Goal: Task Accomplishment & Management: Manage account settings

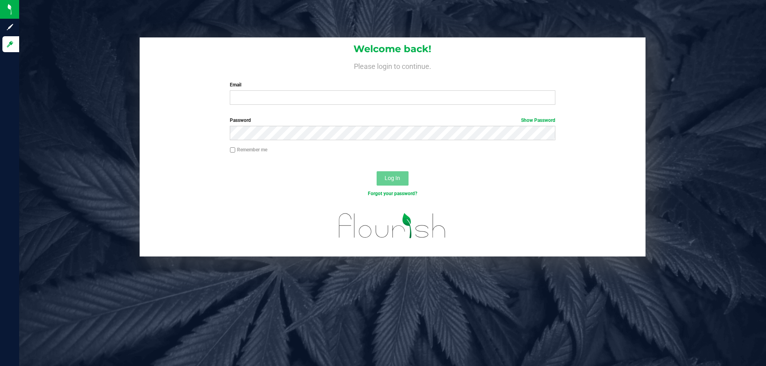
click at [261, 94] on input "Email" at bounding box center [392, 98] width 325 height 14
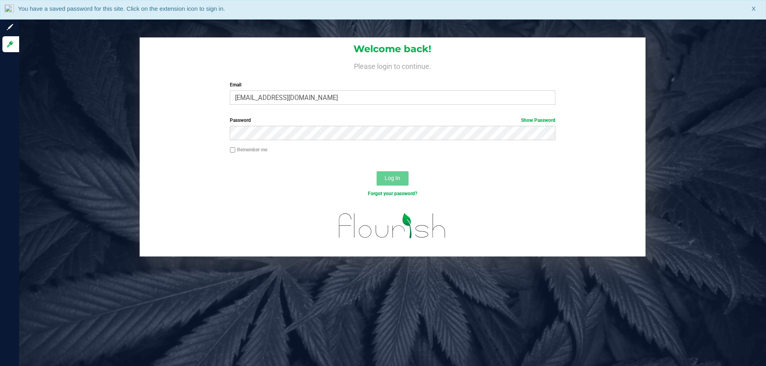
type input "[EMAIL_ADDRESS][DOMAIN_NAME]"
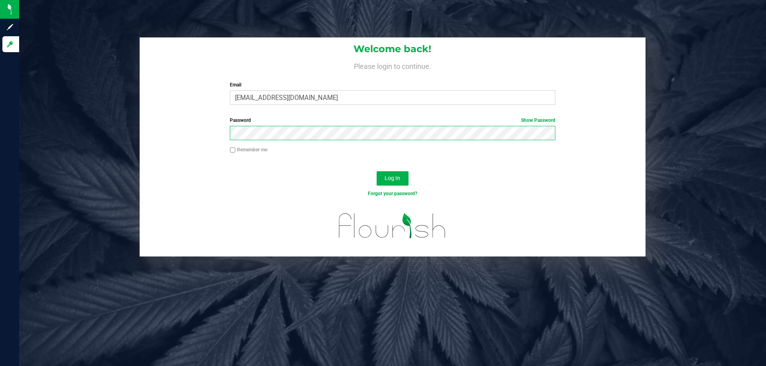
click at [376, 171] on button "Log In" at bounding box center [392, 178] width 32 height 14
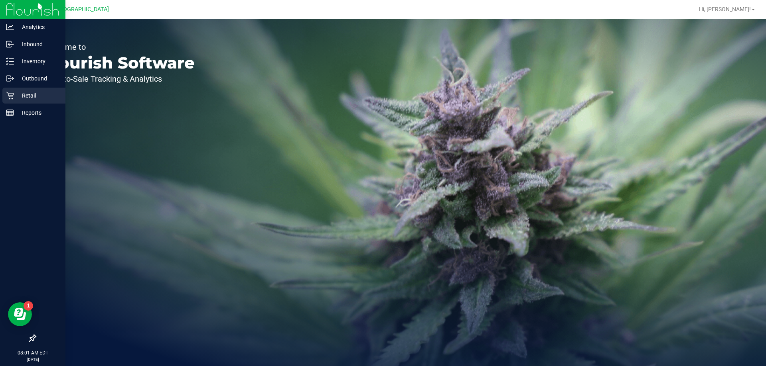
click at [35, 99] on p "Retail" at bounding box center [38, 96] width 48 height 10
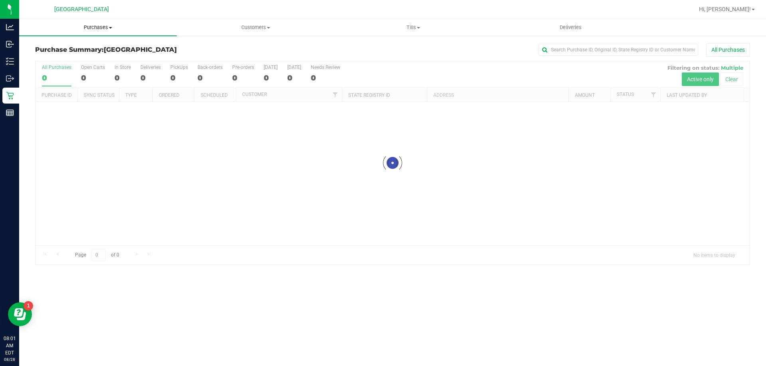
click at [100, 28] on span "Purchases" at bounding box center [97, 27] width 157 height 7
click at [55, 57] on span "Fulfillment" at bounding box center [43, 57] width 49 height 7
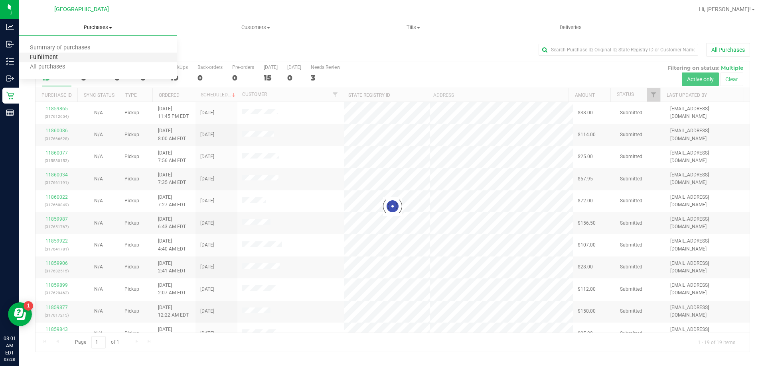
click at [54, 57] on span "Fulfillment" at bounding box center [43, 57] width 49 height 7
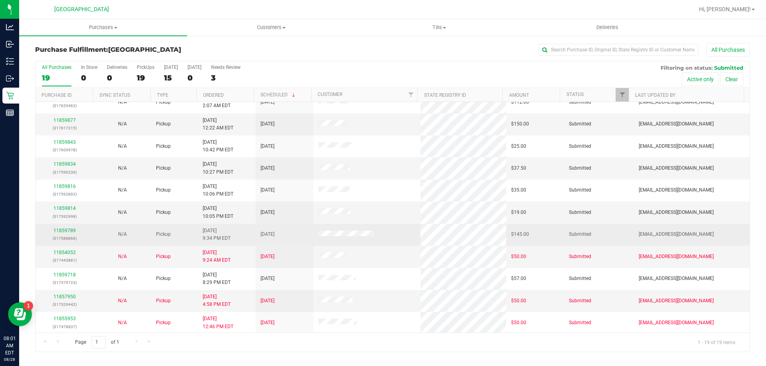
scroll to position [189, 0]
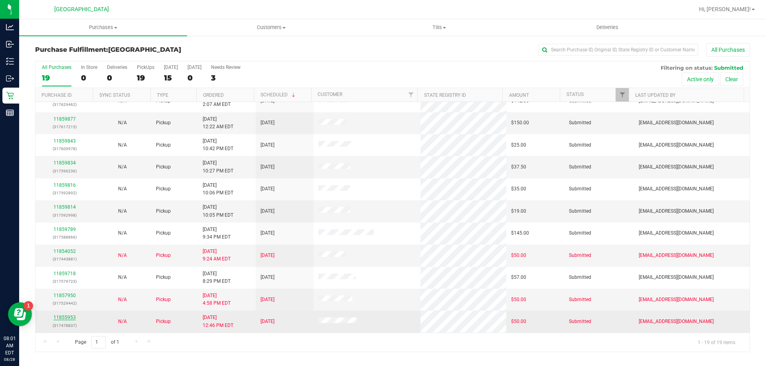
click at [72, 318] on link "11855953" at bounding box center [64, 318] width 22 height 6
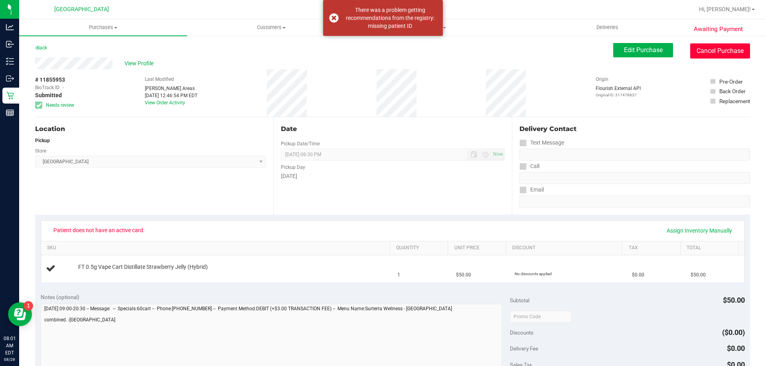
click at [702, 51] on button "Cancel Purchase" at bounding box center [720, 50] width 60 height 15
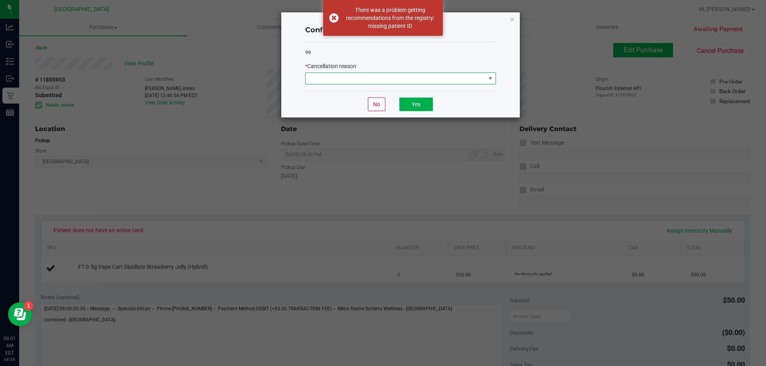
click at [491, 79] on span at bounding box center [490, 78] width 6 height 6
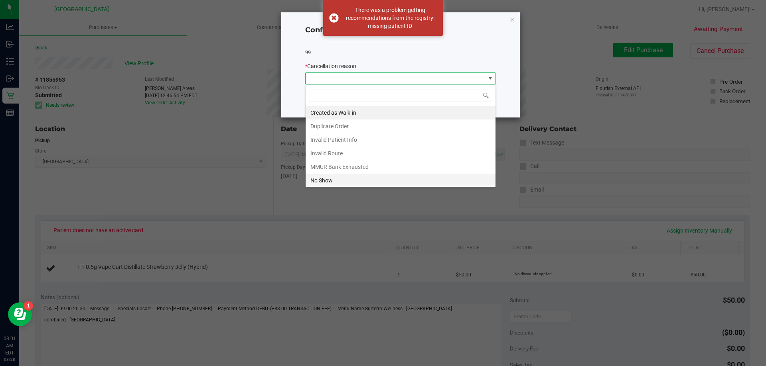
scroll to position [12, 191]
click at [374, 176] on li "No Show" at bounding box center [400, 181] width 190 height 14
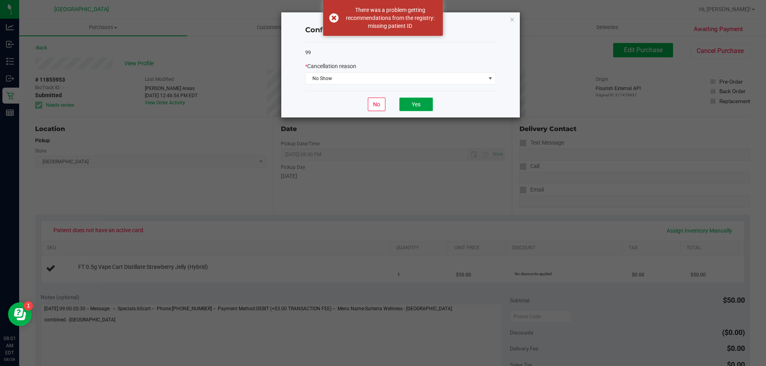
click at [415, 106] on button "Yes" at bounding box center [415, 105] width 33 height 14
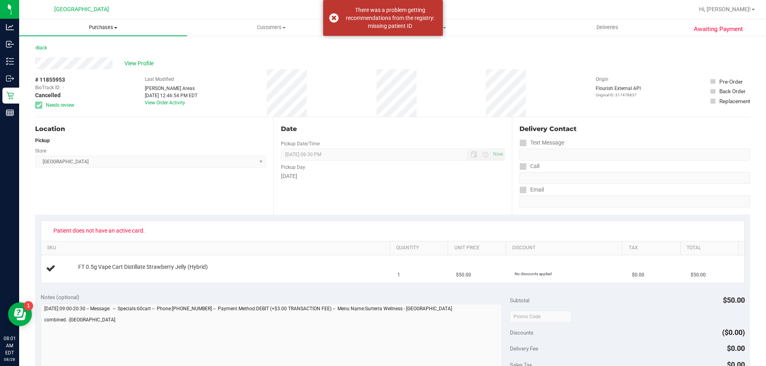
click at [109, 27] on span "Purchases" at bounding box center [103, 27] width 168 height 7
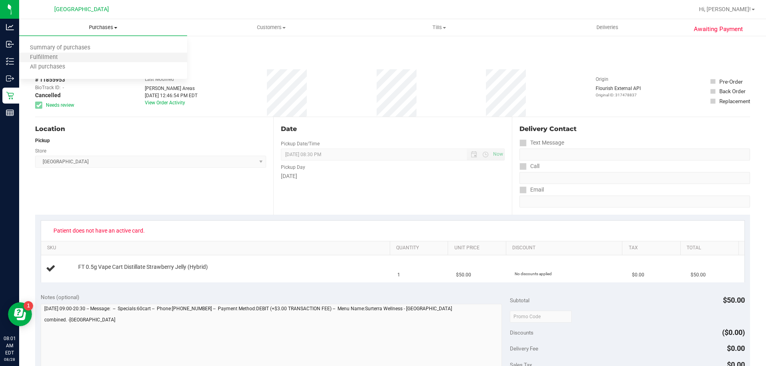
click at [72, 60] on li "Fulfillment" at bounding box center [103, 58] width 168 height 10
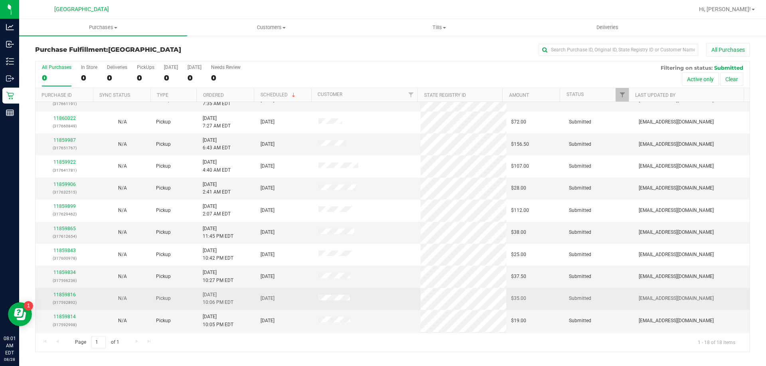
scroll to position [166, 0]
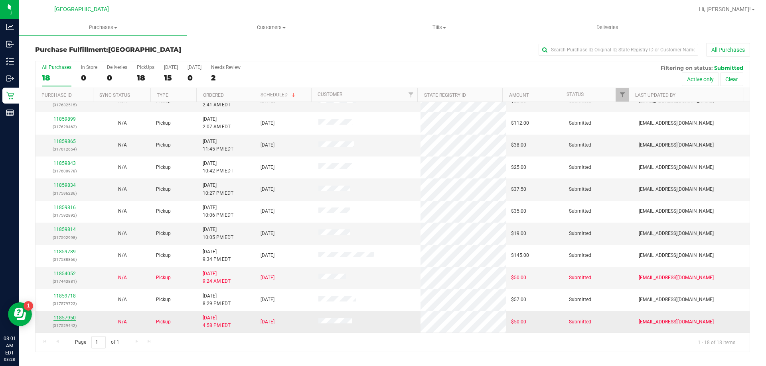
click at [62, 317] on link "11857950" at bounding box center [64, 318] width 22 height 6
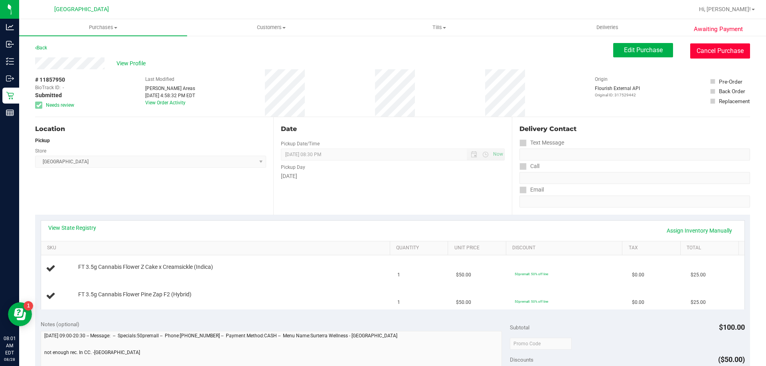
click at [707, 48] on button "Cancel Purchase" at bounding box center [720, 50] width 60 height 15
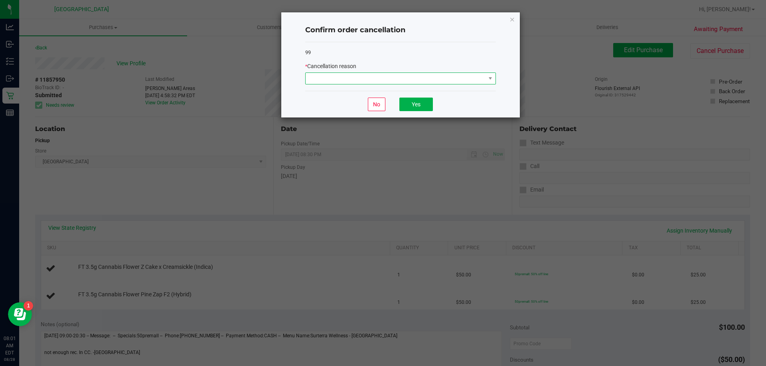
click at [465, 77] on span at bounding box center [395, 78] width 180 height 11
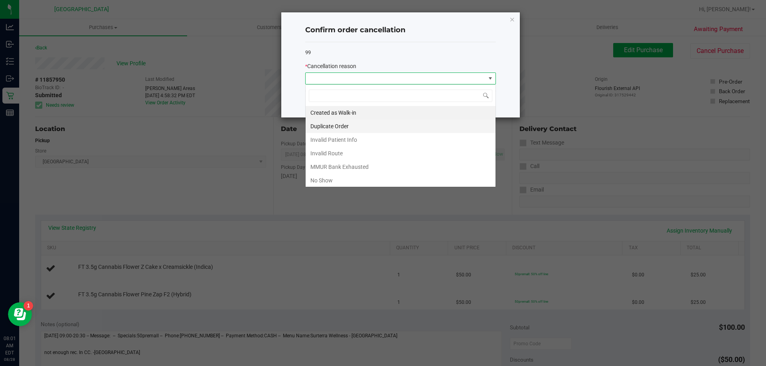
scroll to position [12, 191]
click at [373, 183] on li "No Show" at bounding box center [400, 181] width 190 height 14
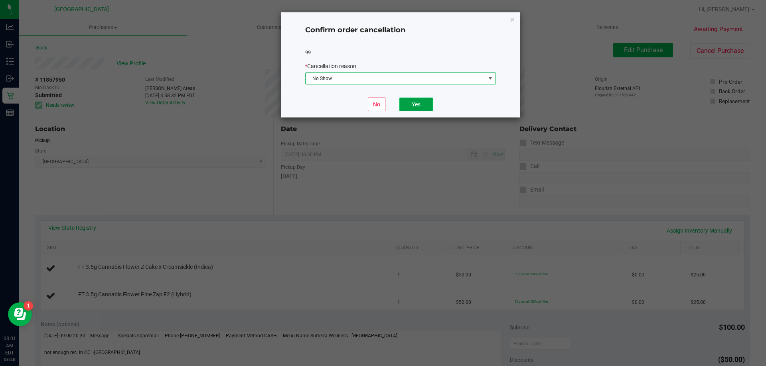
click at [414, 107] on button "Yes" at bounding box center [415, 105] width 33 height 14
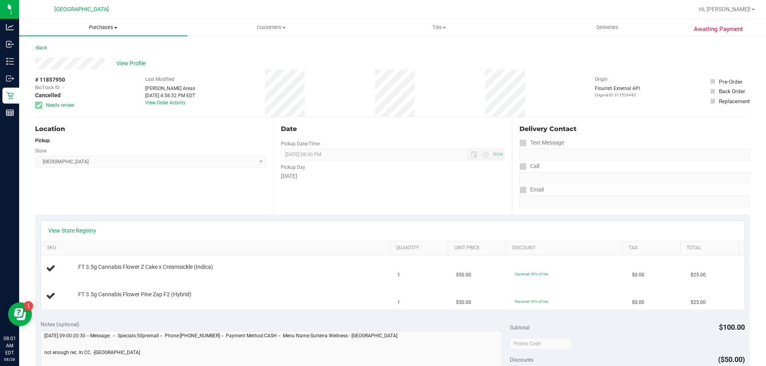
click at [106, 28] on span "Purchases" at bounding box center [103, 27] width 168 height 7
click at [68, 57] on li "Fulfillment" at bounding box center [103, 58] width 168 height 10
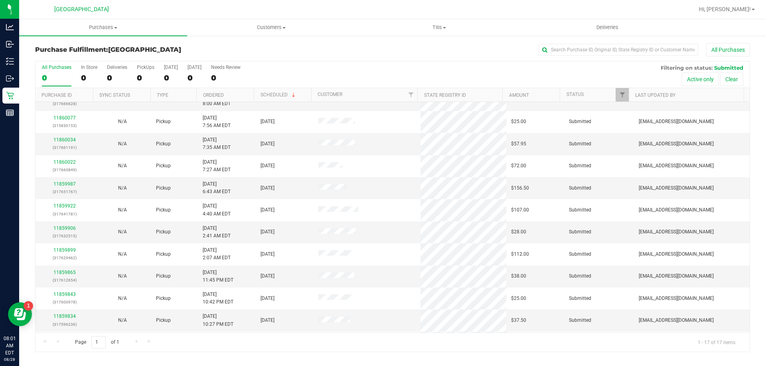
scroll to position [144, 0]
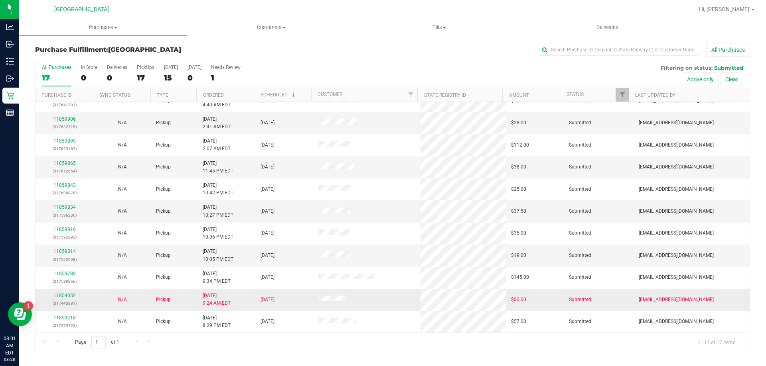
click at [70, 296] on link "11854052" at bounding box center [64, 296] width 22 height 6
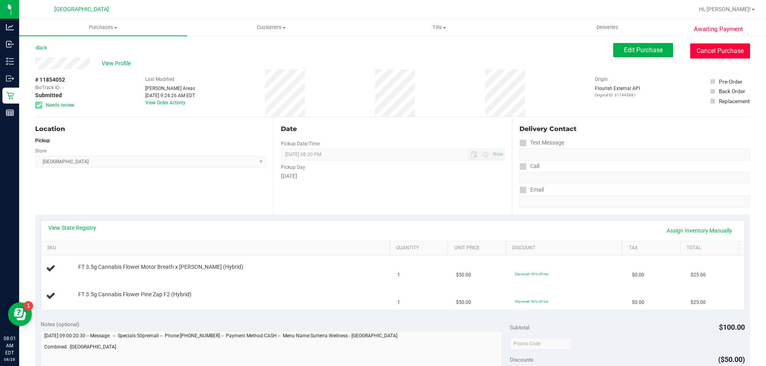
click at [706, 53] on button "Cancel Purchase" at bounding box center [720, 50] width 60 height 15
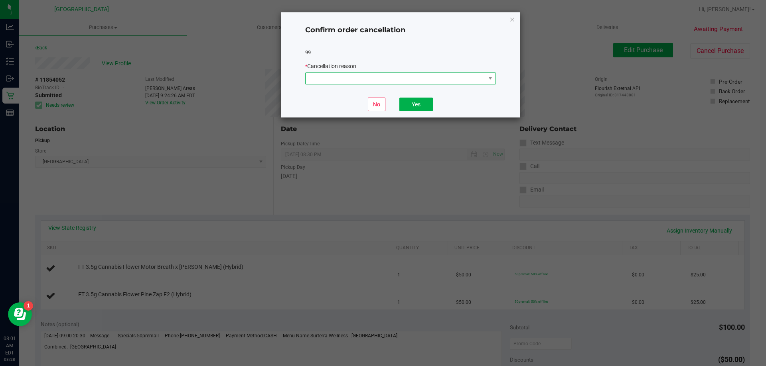
click at [447, 82] on span at bounding box center [395, 78] width 180 height 11
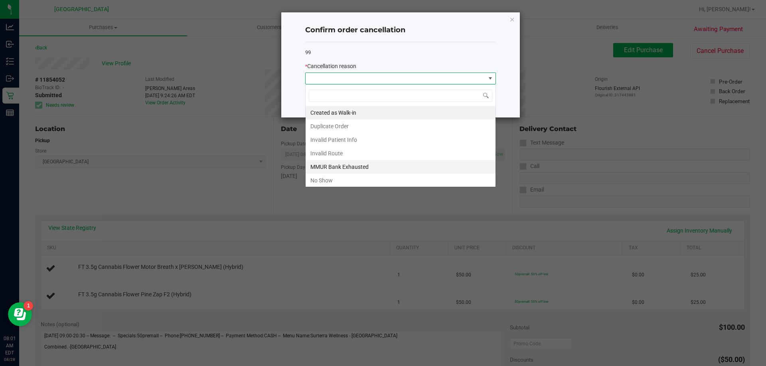
scroll to position [12, 191]
click at [346, 182] on li "No Show" at bounding box center [400, 181] width 190 height 14
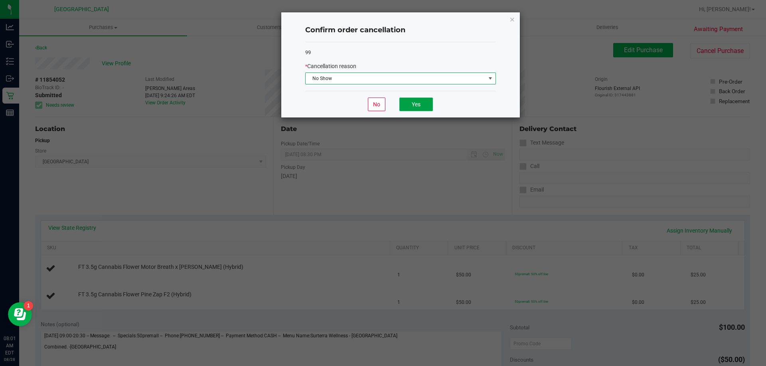
click at [418, 104] on button "Yes" at bounding box center [415, 105] width 33 height 14
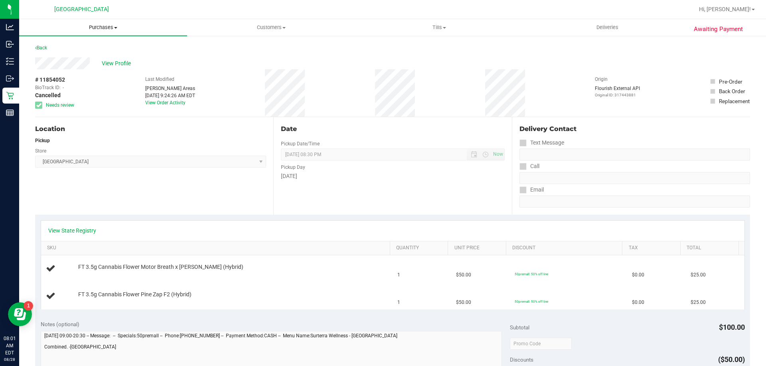
click at [93, 23] on uib-tab-heading "Purchases Summary of purchases Fulfillment All purchases" at bounding box center [103, 27] width 168 height 17
click at [69, 58] on li "Fulfillment" at bounding box center [103, 58] width 168 height 10
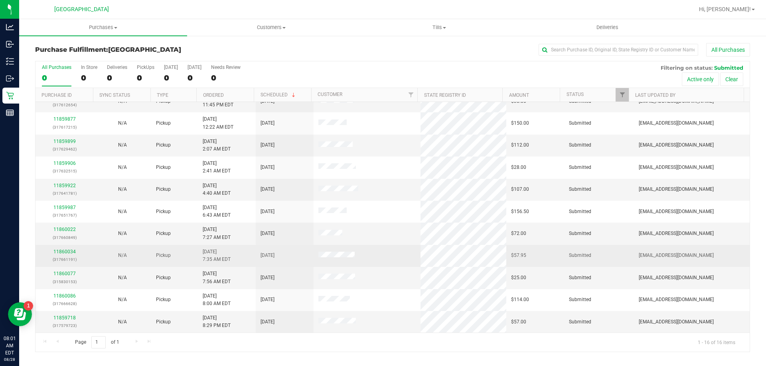
scroll to position [122, 0]
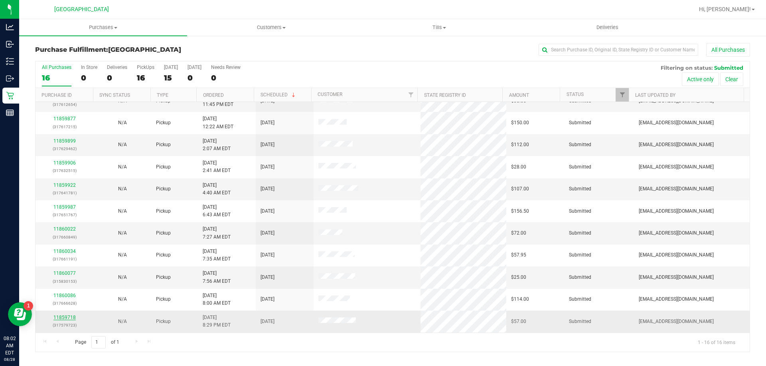
click at [67, 320] on link "11859718" at bounding box center [64, 318] width 22 height 6
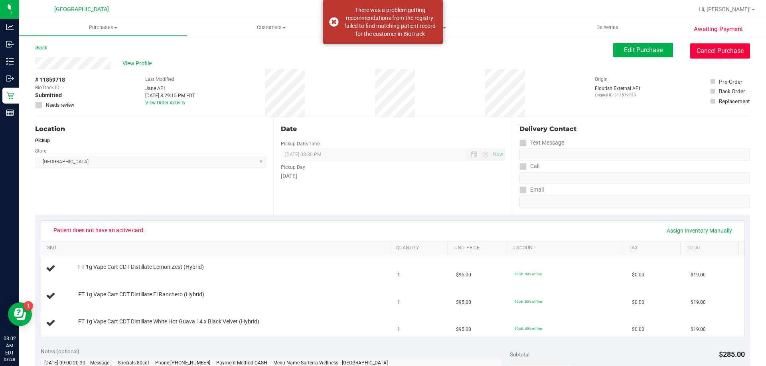
click at [724, 52] on button "Cancel Purchase" at bounding box center [720, 50] width 60 height 15
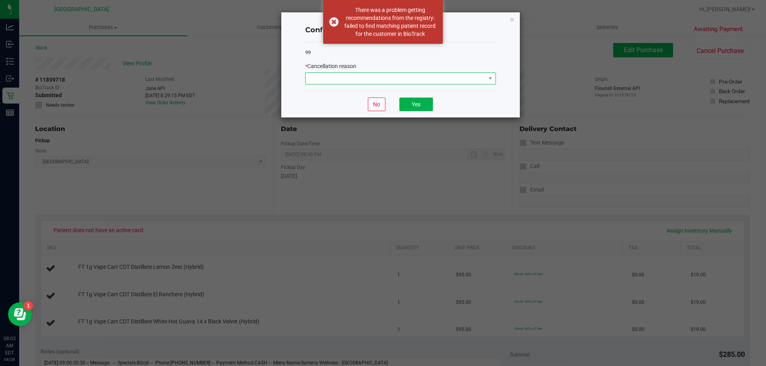
click at [433, 80] on span at bounding box center [395, 78] width 180 height 11
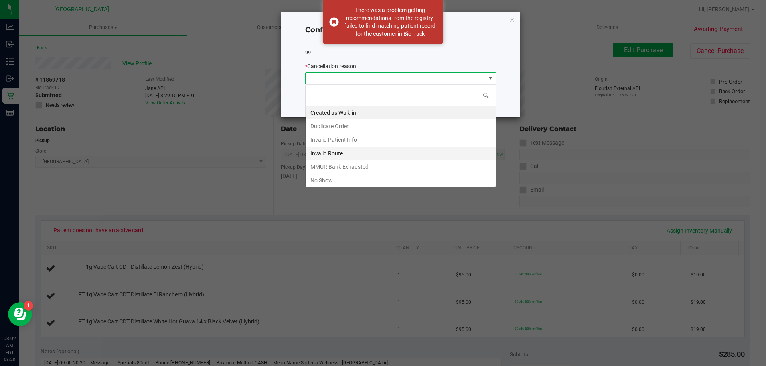
scroll to position [12, 191]
click at [343, 176] on li "No Show" at bounding box center [400, 181] width 190 height 14
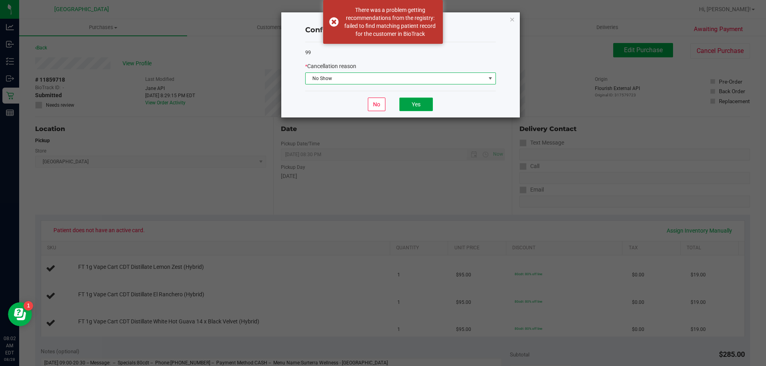
click at [417, 105] on button "Yes" at bounding box center [415, 105] width 33 height 14
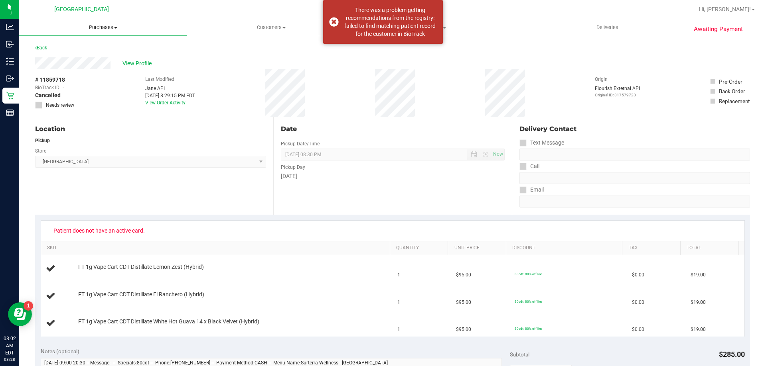
click at [116, 29] on span "Purchases" at bounding box center [103, 27] width 168 height 7
click at [96, 55] on li "Fulfillment" at bounding box center [103, 58] width 168 height 10
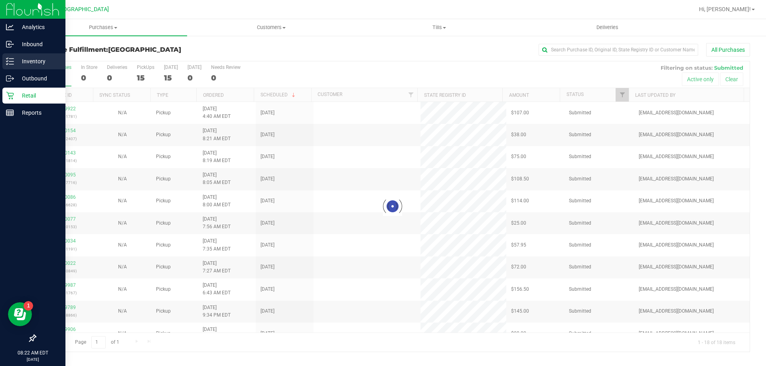
click at [31, 61] on p "Inventory" at bounding box center [38, 62] width 48 height 10
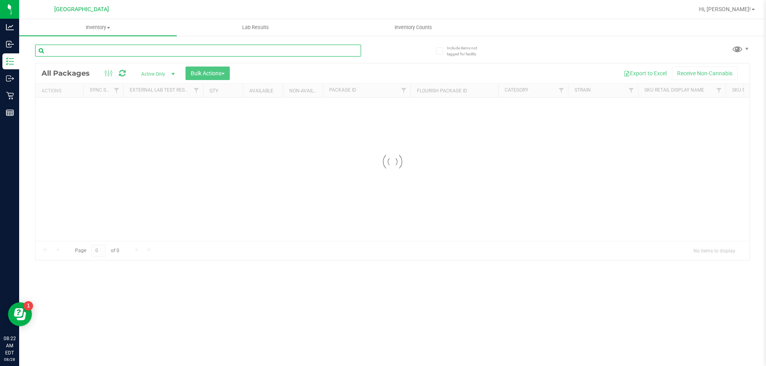
click at [92, 51] on div "Inventory All packages All inventory Waste log Create inventory Lab Results Inv…" at bounding box center [392, 192] width 746 height 347
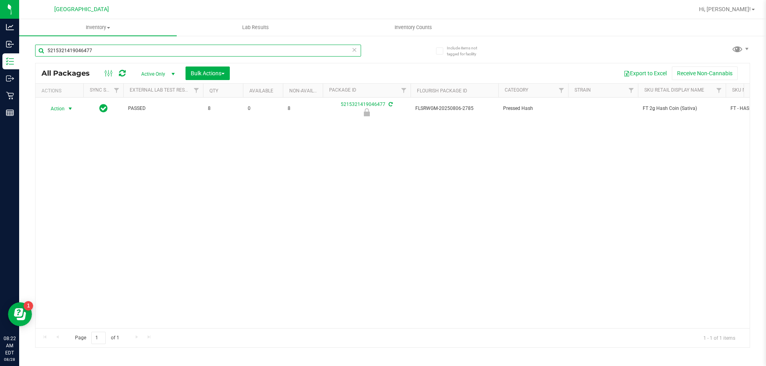
type input "5215321419046477"
click at [61, 109] on span "Action" at bounding box center [54, 108] width 22 height 11
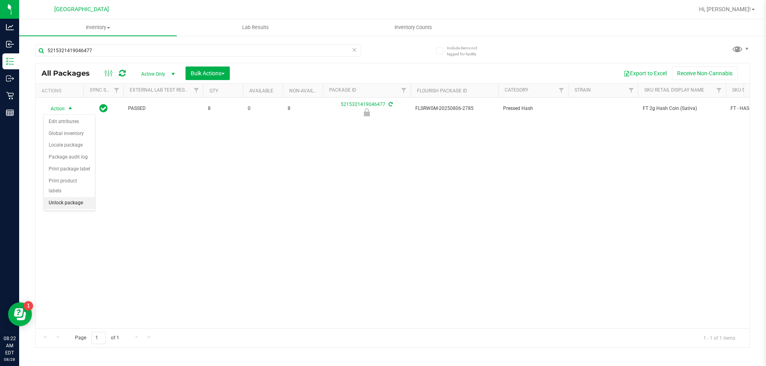
click at [73, 197] on li "Unlock package" at bounding box center [69, 203] width 51 height 12
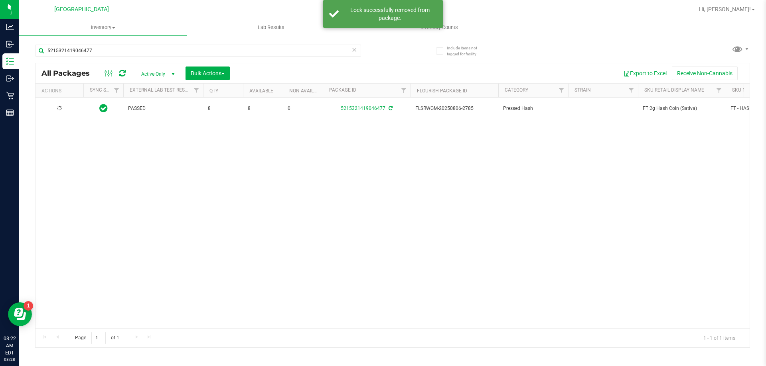
click at [660, 108] on span "FT 2g Hash Coin (Sativa)" at bounding box center [681, 109] width 78 height 8
copy tr "FT 2g Hash Coin (Sativa)"
click at [224, 54] on input "5215321419046477" at bounding box center [198, 51] width 326 height 12
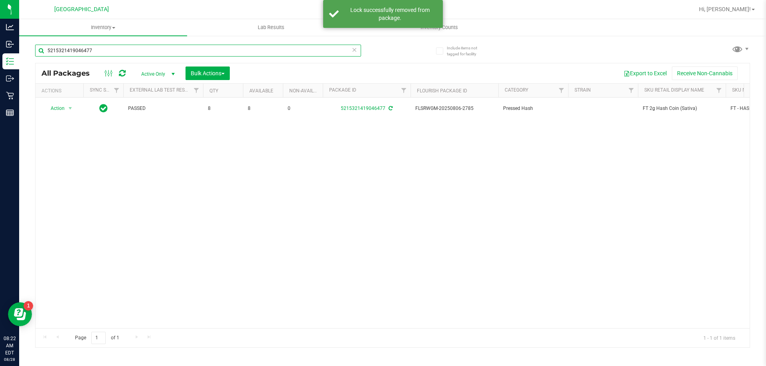
click at [224, 54] on input "5215321419046477" at bounding box center [198, 51] width 326 height 12
paste input "FT 2g Hash Coin (Sativa)"
type input "FT 2g Hash Coin (Sativa)"
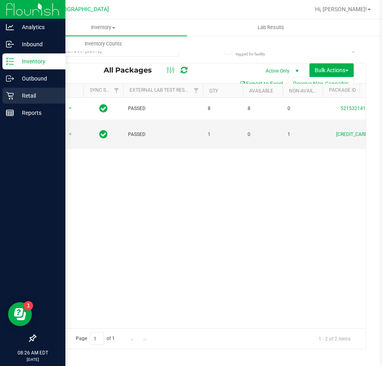
click at [33, 88] on div "Retail" at bounding box center [33, 96] width 63 height 16
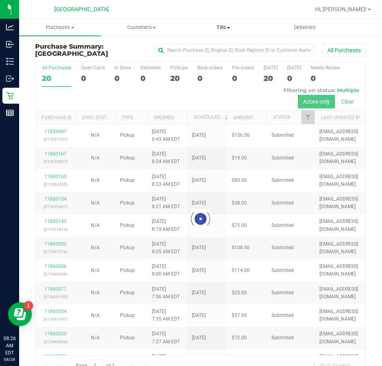
click at [224, 28] on span "Tills" at bounding box center [223, 27] width 81 height 7
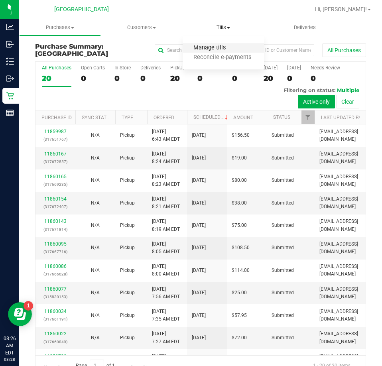
click at [209, 47] on span "Manage tills" at bounding box center [210, 48] width 54 height 7
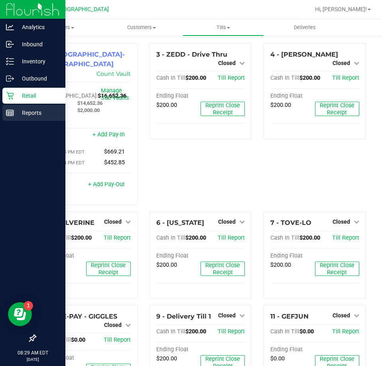
click at [28, 113] on p "Reports" at bounding box center [38, 113] width 48 height 10
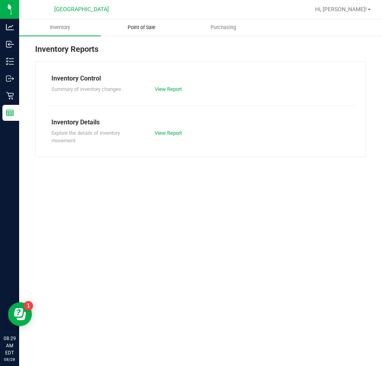
click at [143, 24] on span "Point of Sale" at bounding box center [141, 27] width 49 height 7
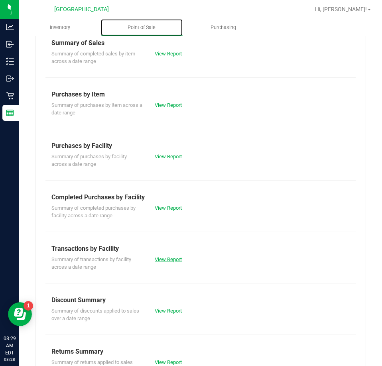
scroll to position [108, 0]
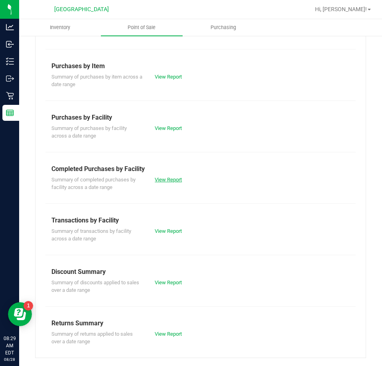
click at [168, 179] on link "View Report" at bounding box center [168, 180] width 27 height 6
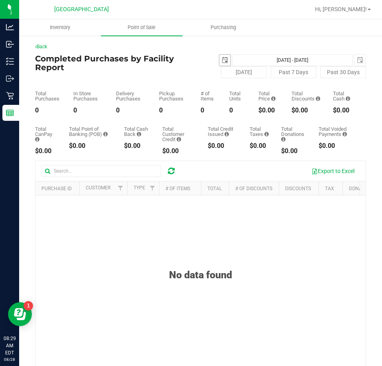
click at [221, 63] on span "select" at bounding box center [224, 60] width 11 height 11
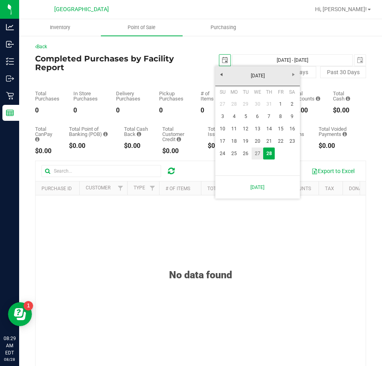
click at [258, 150] on link "27" at bounding box center [258, 154] width 12 height 12
type input "[DATE]"
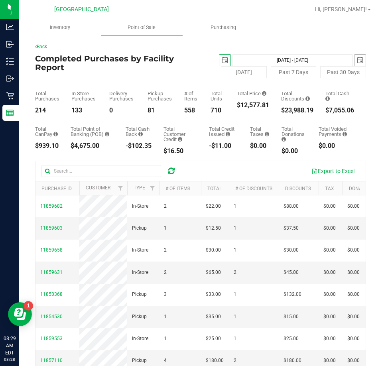
click at [357, 60] on span "select" at bounding box center [359, 60] width 11 height 11
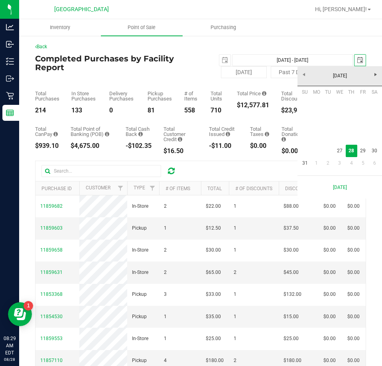
scroll to position [0, 20]
click at [341, 152] on link "27" at bounding box center [340, 151] width 12 height 12
type input "[DATE] - [DATE]"
type input "[DATE]"
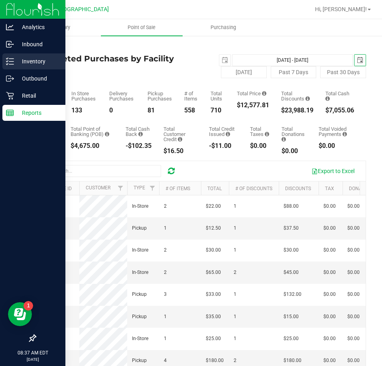
click at [27, 62] on p "Inventory" at bounding box center [38, 62] width 48 height 10
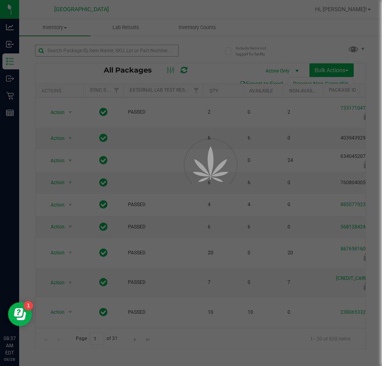
click at [77, 47] on div at bounding box center [191, 183] width 382 height 366
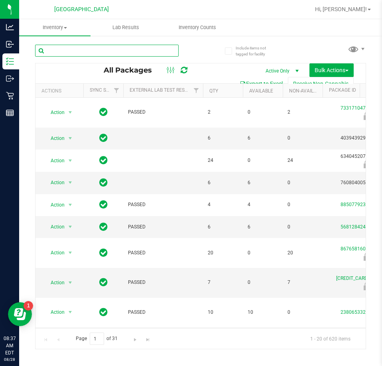
click at [72, 53] on input "text" at bounding box center [107, 51] width 144 height 12
paste input "W-JUL25ARZ01-0721"
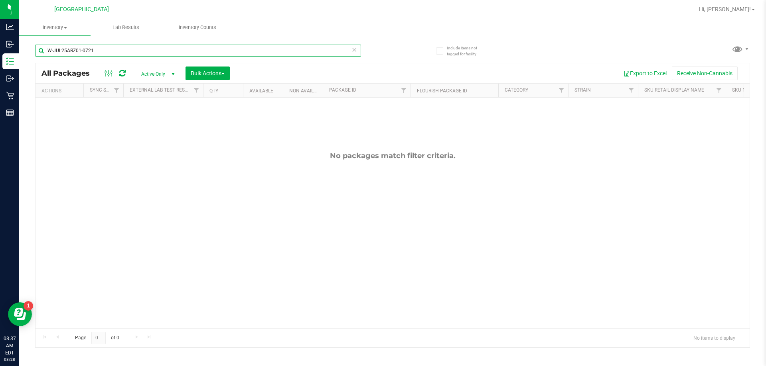
click at [96, 49] on input "W-JUL25ARZ01-0721" at bounding box center [198, 51] width 326 height 12
type input "arz"
click at [61, 51] on input "arz" at bounding box center [198, 51] width 326 height 12
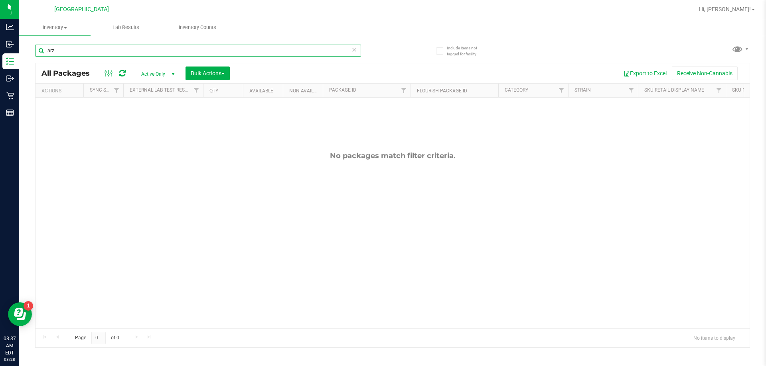
click at [61, 51] on input "arz" at bounding box center [198, 51] width 326 height 12
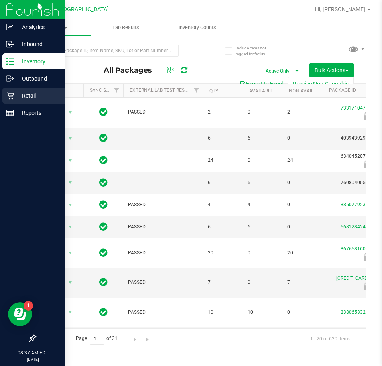
click at [34, 98] on p "Retail" at bounding box center [38, 96] width 48 height 10
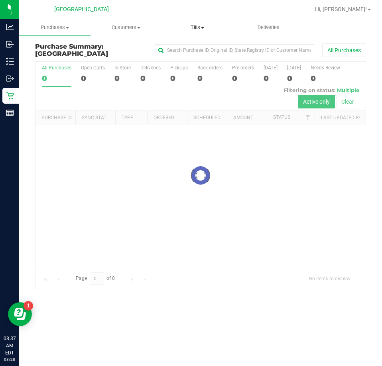
click at [202, 23] on uib-tab-heading "Tills Manage tills Reconcile e-payments" at bounding box center [197, 28] width 71 height 16
click at [192, 49] on span "Manage tills" at bounding box center [188, 48] width 54 height 7
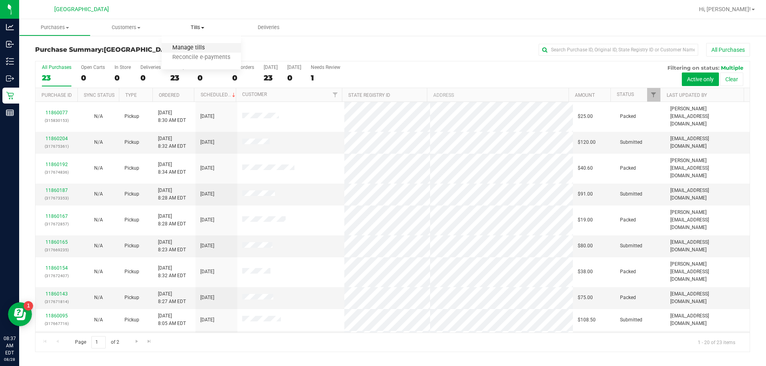
click at [194, 48] on span "Manage tills" at bounding box center [188, 48] width 54 height 7
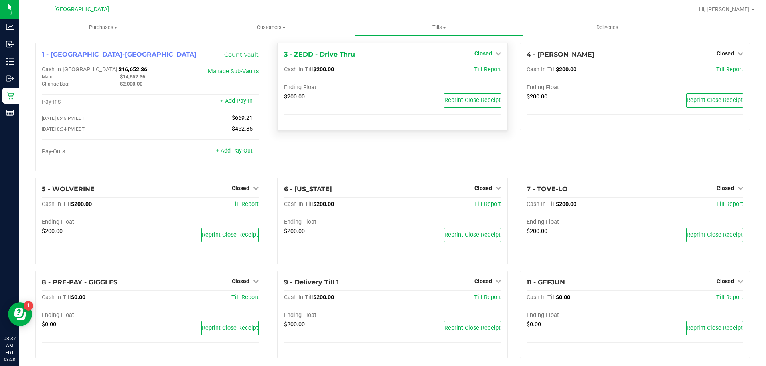
click at [495, 54] on icon at bounding box center [498, 54] width 6 height 6
click at [481, 70] on link "Open Till" at bounding box center [482, 70] width 21 height 6
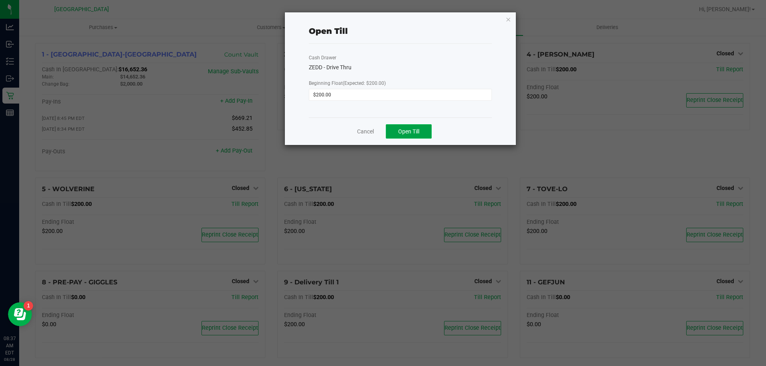
click at [406, 135] on button "Open Till" at bounding box center [409, 131] width 46 height 14
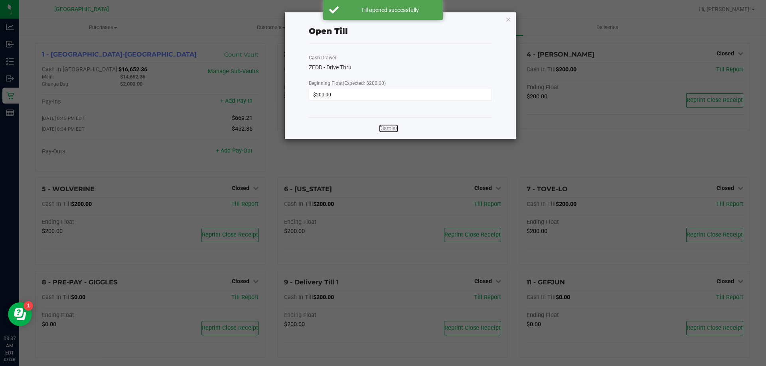
click at [392, 127] on link "Dismiss" at bounding box center [388, 128] width 19 height 8
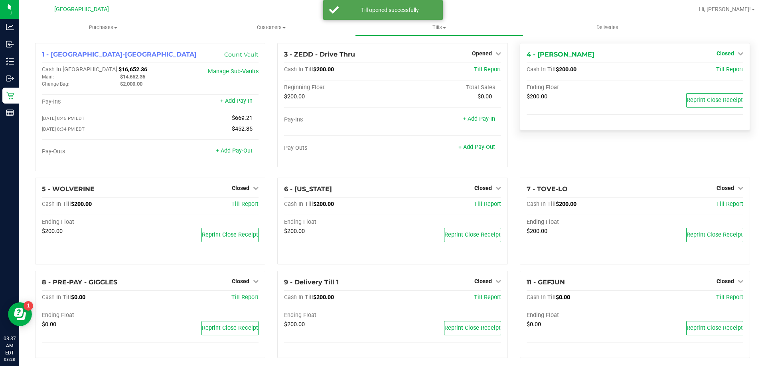
click at [725, 53] on span "Closed" at bounding box center [725, 53] width 18 height 6
click at [714, 71] on link "Open Till" at bounding box center [724, 70] width 21 height 6
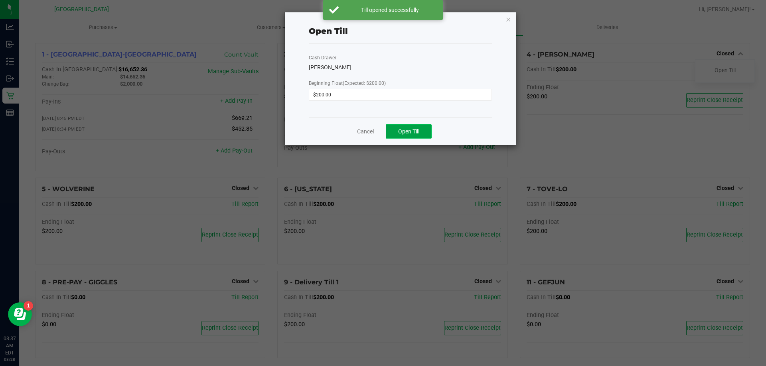
click at [396, 129] on button "Open Till" at bounding box center [409, 131] width 46 height 14
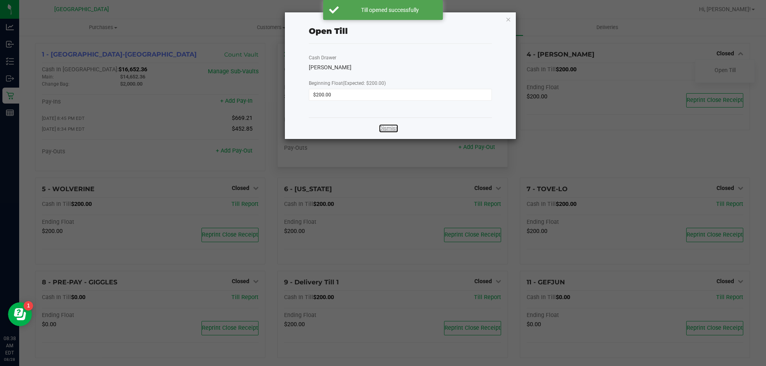
click at [394, 128] on link "Dismiss" at bounding box center [388, 128] width 19 height 8
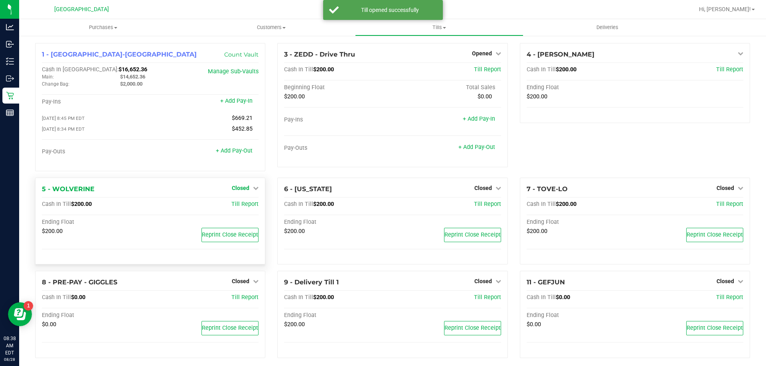
click at [232, 191] on span "Closed" at bounding box center [241, 188] width 18 height 6
click at [237, 206] on link "Open Till" at bounding box center [240, 204] width 21 height 6
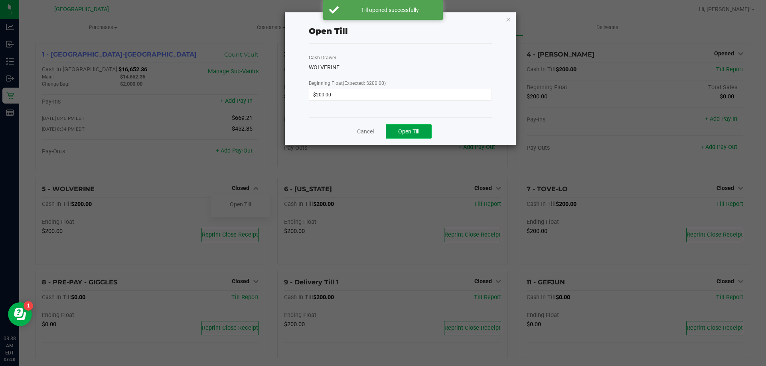
click at [415, 132] on span "Open Till" at bounding box center [408, 131] width 21 height 6
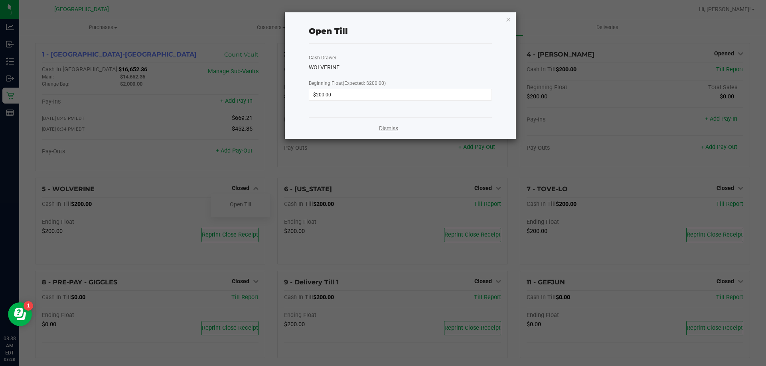
click at [388, 130] on link "Dismiss" at bounding box center [388, 128] width 19 height 8
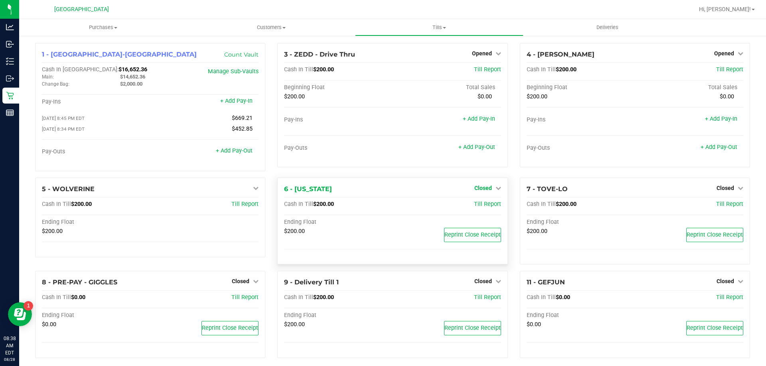
click at [474, 187] on span "Closed" at bounding box center [483, 188] width 18 height 6
click at [474, 205] on link "Open Till" at bounding box center [482, 204] width 21 height 6
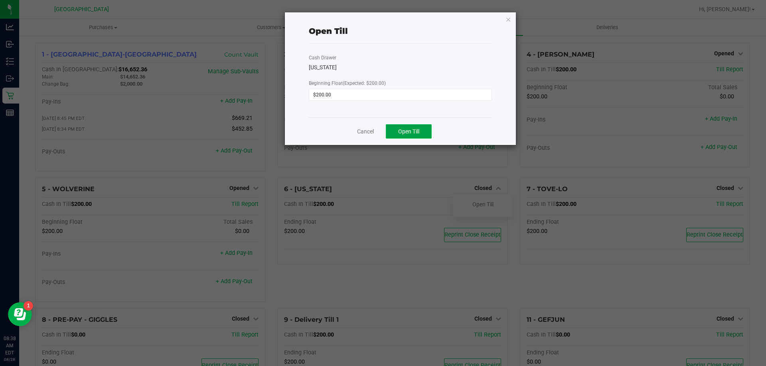
click at [407, 127] on button "Open Till" at bounding box center [409, 131] width 46 height 14
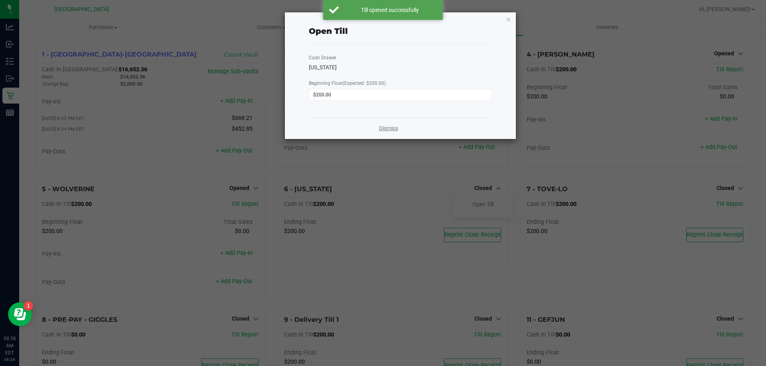
click at [390, 129] on link "Dismiss" at bounding box center [388, 128] width 19 height 8
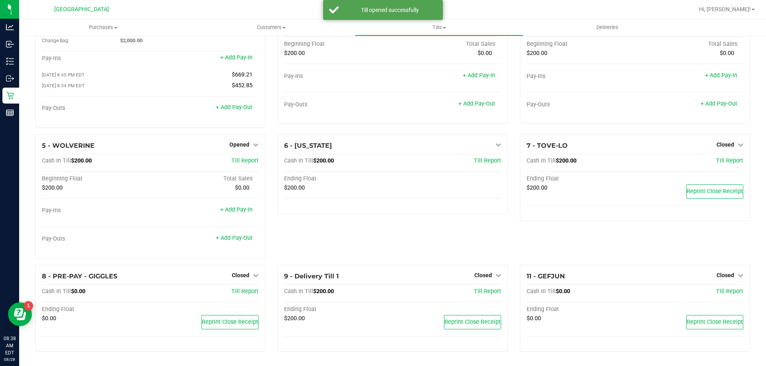
scroll to position [45, 0]
click at [241, 276] on span "Closed" at bounding box center [241, 275] width 18 height 6
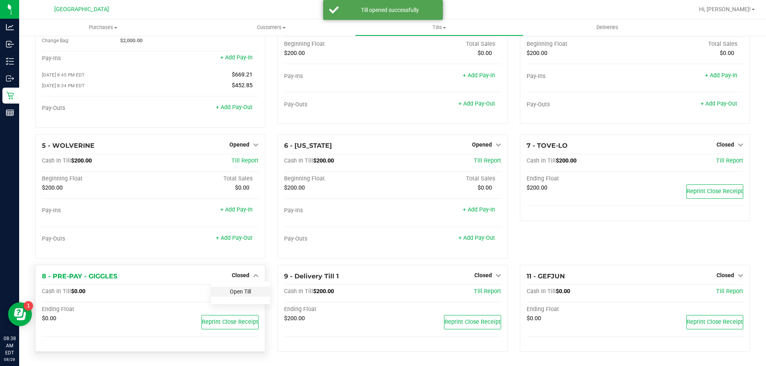
click at [241, 294] on link "Open Till" at bounding box center [240, 292] width 21 height 6
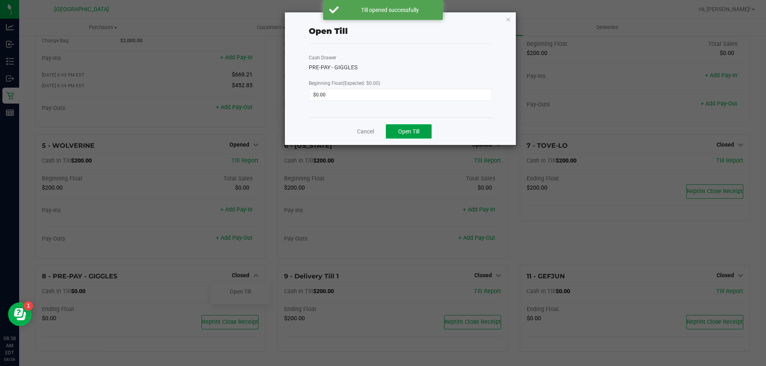
click at [402, 130] on span "Open Till" at bounding box center [408, 131] width 21 height 6
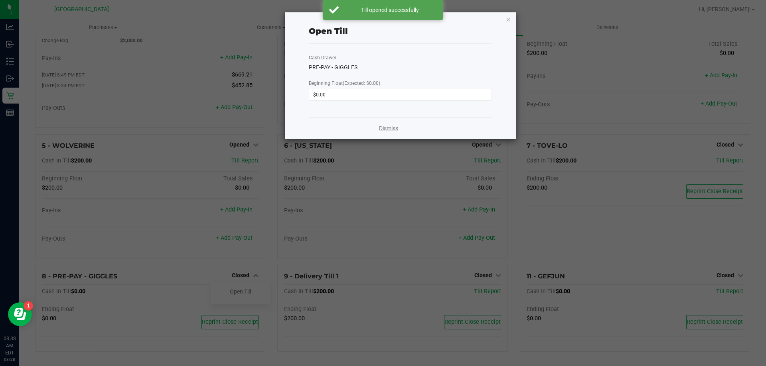
click at [390, 130] on link "Dismiss" at bounding box center [388, 128] width 19 height 8
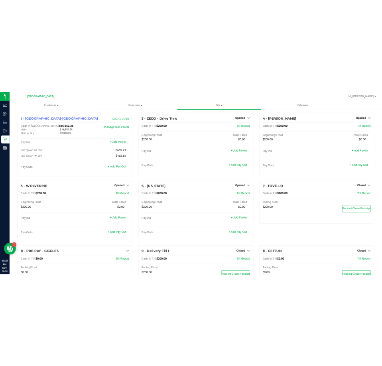
scroll to position [0, 0]
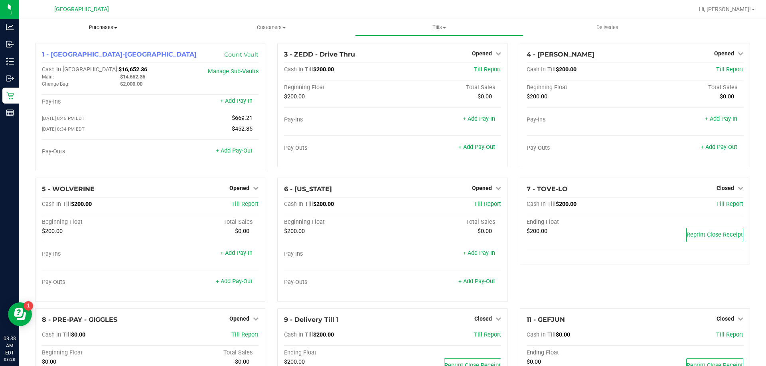
click at [100, 27] on span "Purchases" at bounding box center [103, 27] width 168 height 7
click at [83, 59] on li "Fulfillment" at bounding box center [103, 58] width 168 height 10
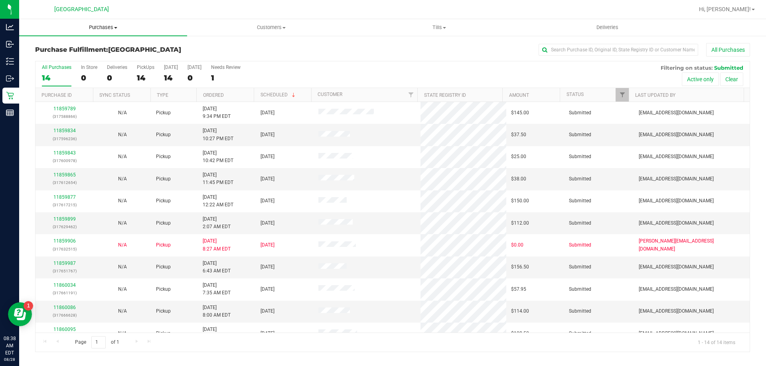
click at [110, 29] on span "Purchases" at bounding box center [103, 27] width 168 height 7
click at [52, 60] on span "Fulfillment" at bounding box center [43, 57] width 49 height 7
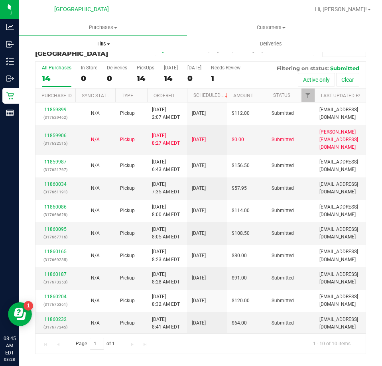
click at [100, 44] on span "Tills" at bounding box center [103, 43] width 167 height 7
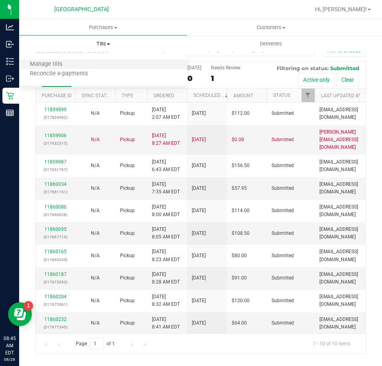
click at [87, 62] on li "Manage tills" at bounding box center [103, 65] width 168 height 10
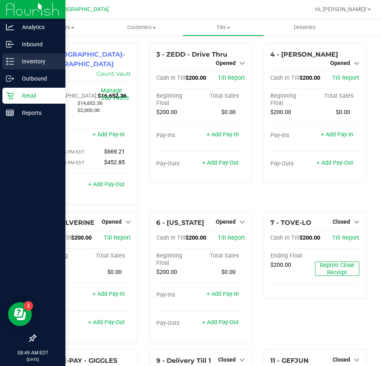
click at [18, 60] on p "Inventory" at bounding box center [38, 62] width 48 height 10
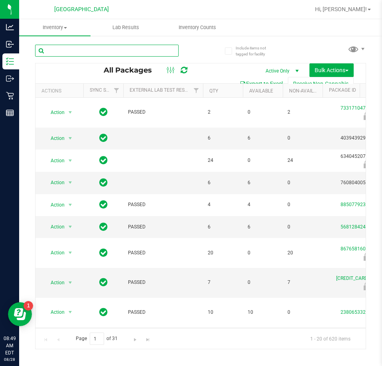
click at [88, 49] on input "text" at bounding box center [107, 51] width 144 height 12
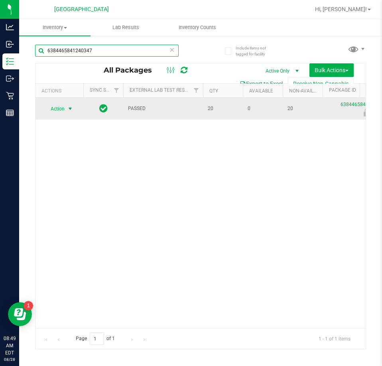
type input "6384465841240347"
click at [64, 106] on span "Action" at bounding box center [54, 108] width 22 height 11
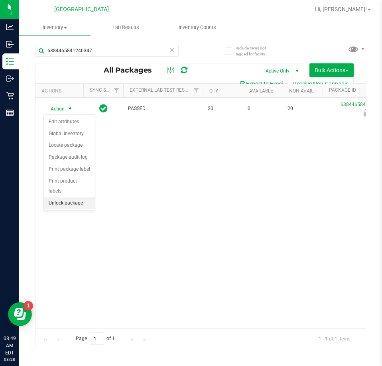
click at [71, 197] on li "Unlock package" at bounding box center [69, 203] width 51 height 12
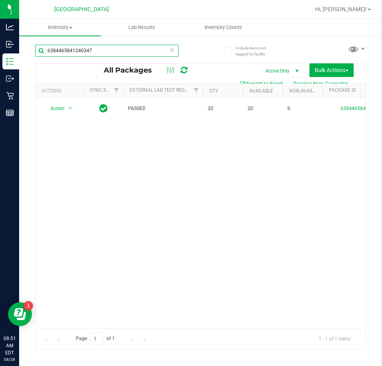
click at [138, 47] on input "6384465841240347" at bounding box center [107, 51] width 144 height 12
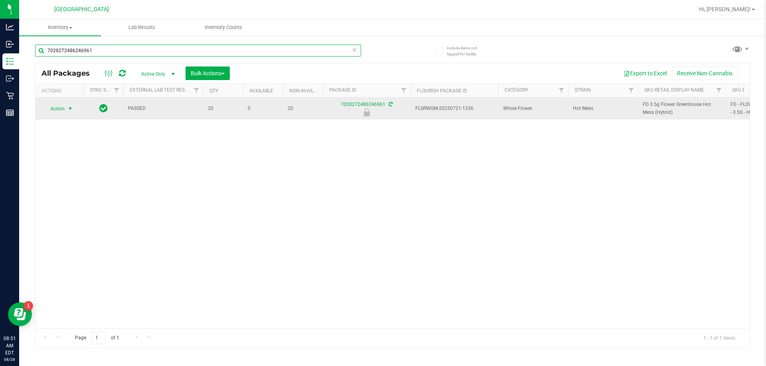
type input "7028272486246961"
click at [61, 111] on span "Action" at bounding box center [54, 108] width 22 height 11
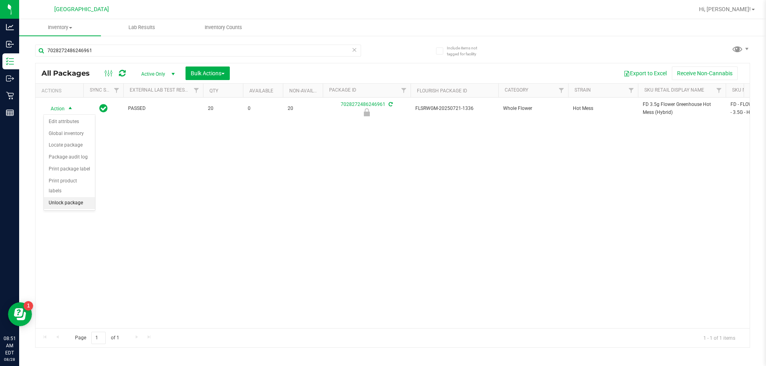
click at [71, 197] on li "Unlock package" at bounding box center [69, 203] width 51 height 12
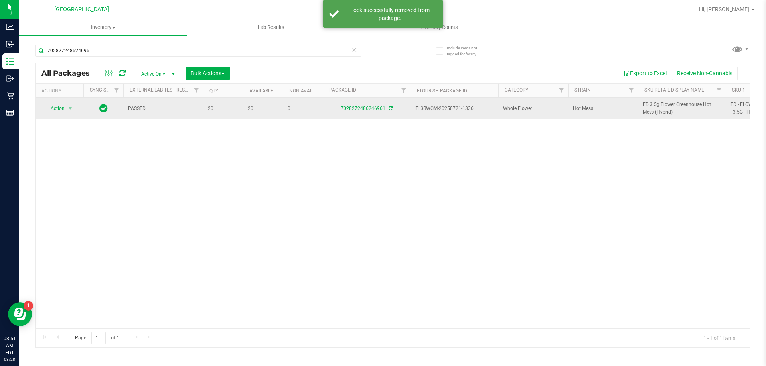
click at [662, 103] on span "FD 3.5g Flower Greenhouse Hot Mess (Hybrid)" at bounding box center [681, 108] width 78 height 15
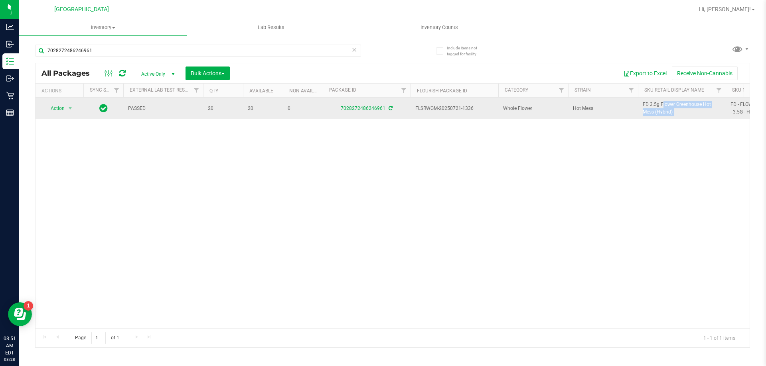
copy tr "FD 3.5g Flower Greenhouse Hot Mess (Hybrid)"
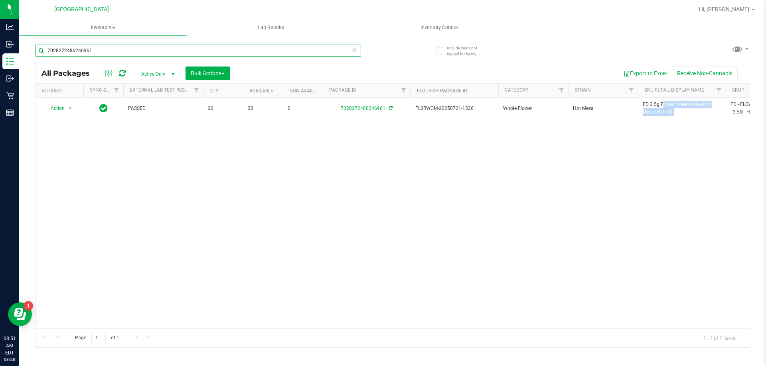
click at [231, 52] on input "7028272486246961" at bounding box center [198, 51] width 326 height 12
paste input "FD 3.5g Flower Greenhouse Hot Mess (Hybrid)"
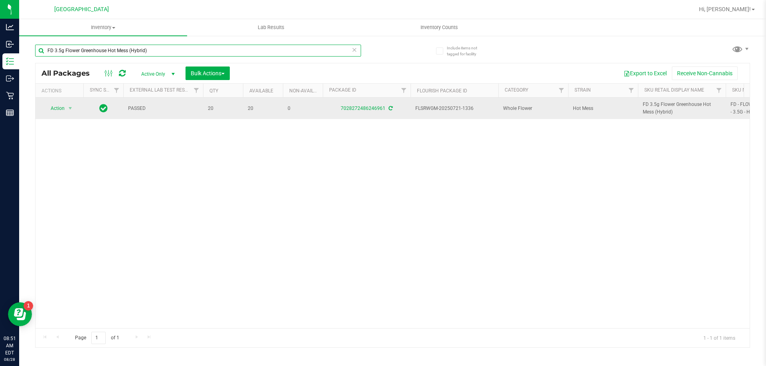
type input "FD 3.5g Flower Greenhouse Hot Mess (Hybrid)"
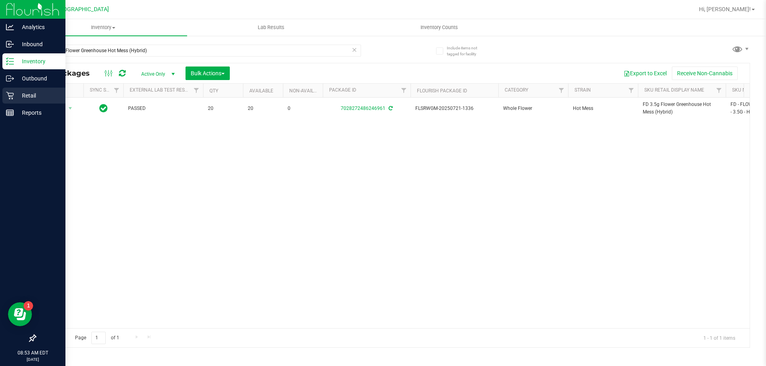
click at [24, 94] on p "Retail" at bounding box center [38, 96] width 48 height 10
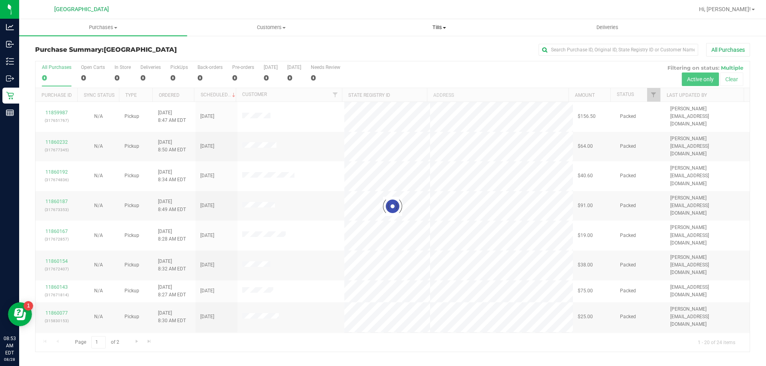
click at [437, 28] on span "Tills" at bounding box center [438, 27] width 167 height 7
click at [387, 47] on span "Manage tills" at bounding box center [382, 48] width 54 height 7
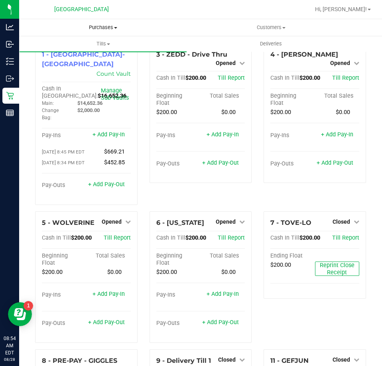
click at [106, 31] on uib-tab-heading "Purchases Summary of purchases Fulfillment All purchases" at bounding box center [103, 27] width 168 height 17
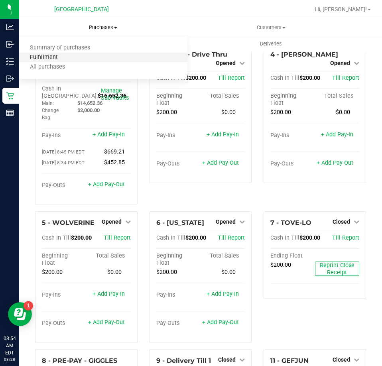
click at [61, 55] on span "Fulfillment" at bounding box center [43, 57] width 49 height 7
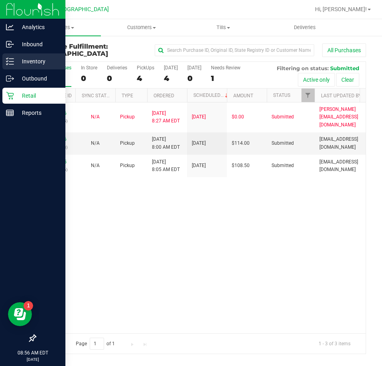
click at [34, 59] on p "Inventory" at bounding box center [38, 62] width 48 height 10
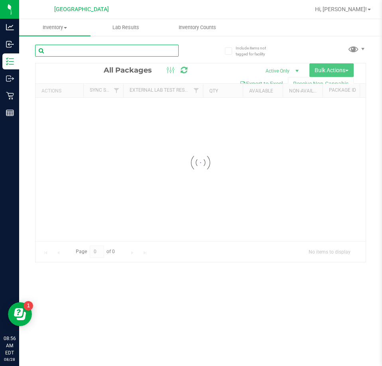
click at [91, 51] on input "text" at bounding box center [107, 51] width 144 height 12
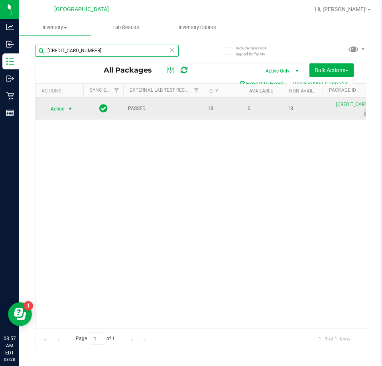
type input "[CREDIT_CARD_NUMBER]"
click at [60, 108] on span "Action" at bounding box center [54, 108] width 22 height 11
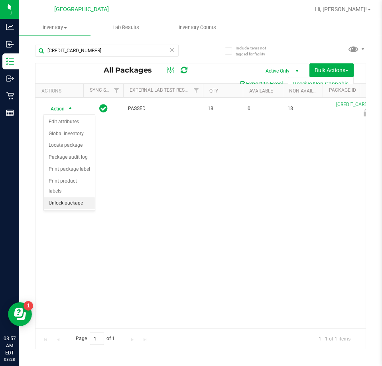
click at [63, 197] on li "Unlock package" at bounding box center [69, 203] width 51 height 12
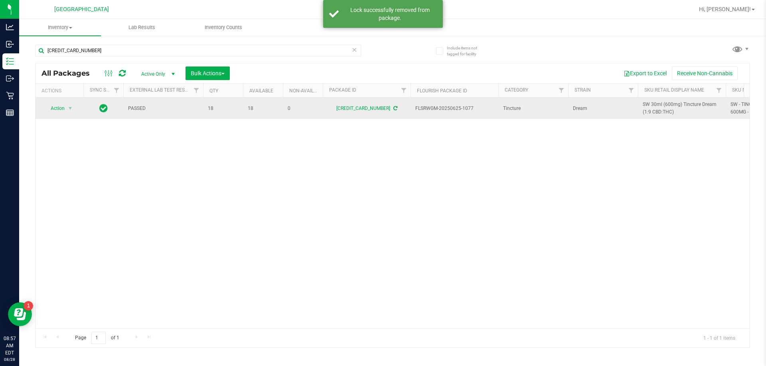
click at [654, 104] on span "SW 30ml (600mg) Tincture Dream (1:9 CBD:THC)" at bounding box center [681, 108] width 78 height 15
copy tr "SW 30ml (600mg) Tincture Dream (1:9 CBD:THC)"
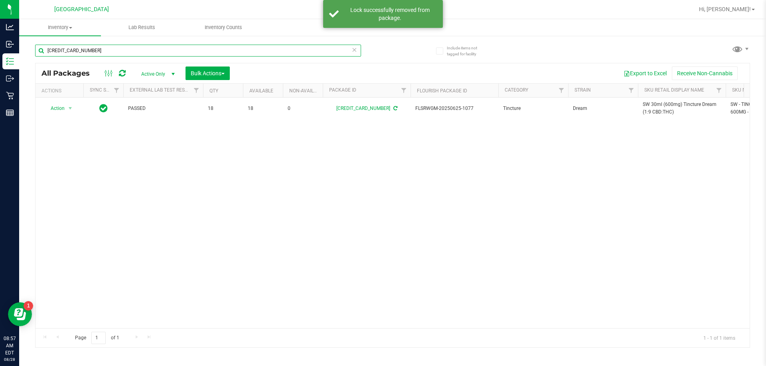
click at [182, 49] on input "[CREDIT_CARD_NUMBER]" at bounding box center [198, 51] width 326 height 12
paste input "SW 30ml (600mg) Tincture Dream (1:9 CBD:THC)"
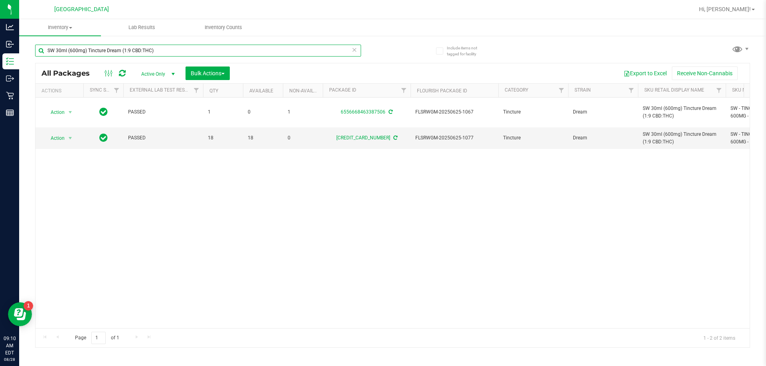
click at [235, 47] on input "SW 30ml (600mg) Tincture Dream (1:9 CBD:THC)" at bounding box center [198, 51] width 326 height 12
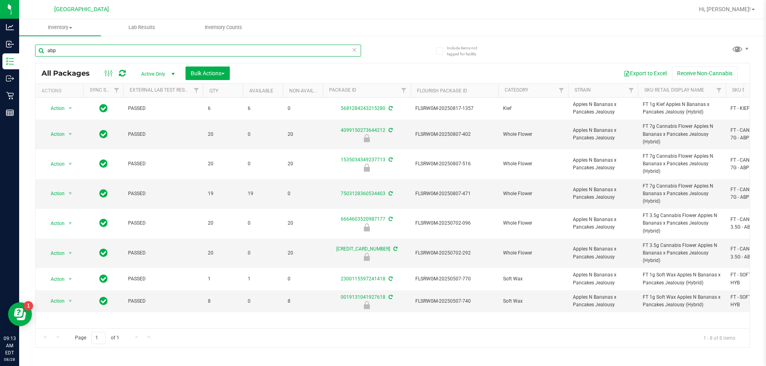
click at [125, 50] on input "abp" at bounding box center [198, 51] width 326 height 12
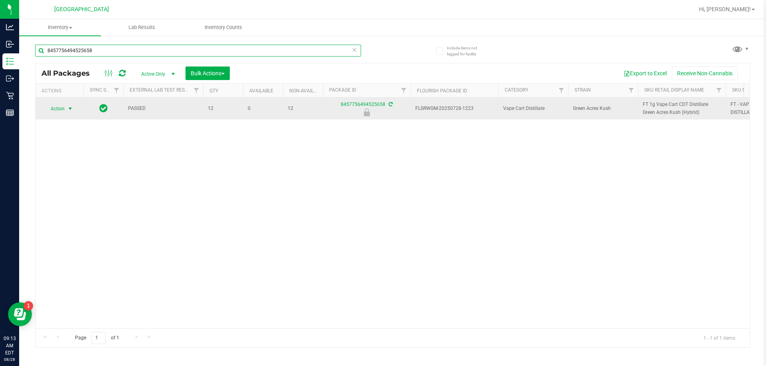
type input "8457756494525658"
click at [61, 108] on span "Action" at bounding box center [54, 108] width 22 height 11
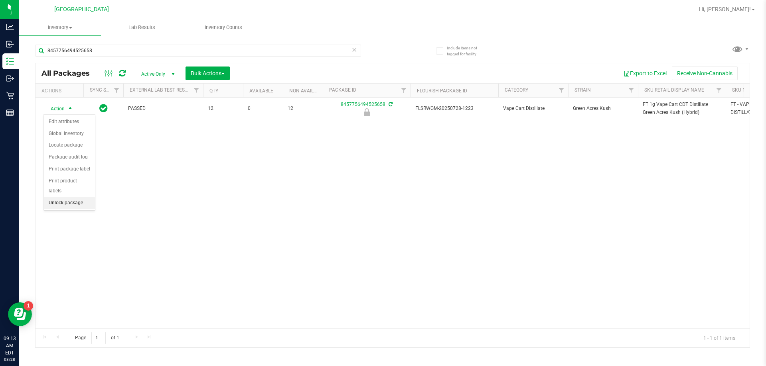
click at [72, 197] on li "Unlock package" at bounding box center [69, 203] width 51 height 12
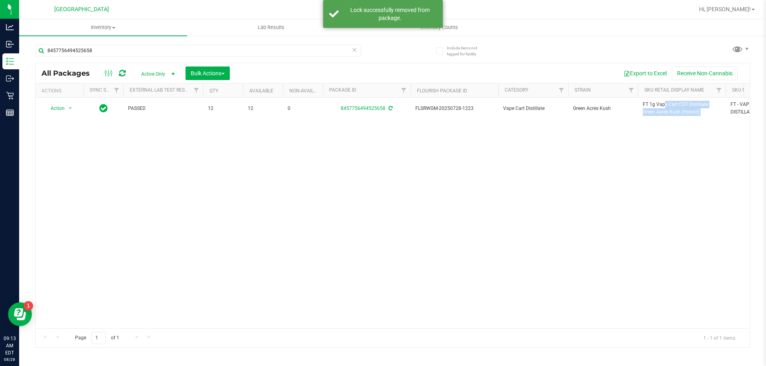
click at [652, 107] on span "FT 1g Vape Cart CDT Distillate Green Acres Kush (Hybrid)" at bounding box center [681, 108] width 78 height 15
click at [226, 49] on input "8457756494525658" at bounding box center [198, 51] width 326 height 12
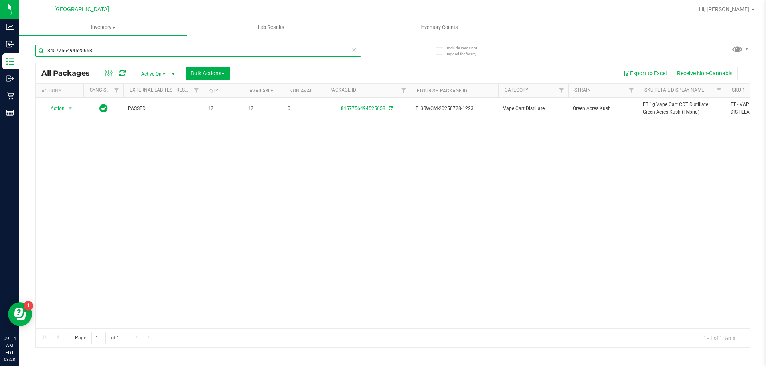
paste input "FT 1g Vape Cart CDT Distillate Green Acres Kush (Hybrid)"
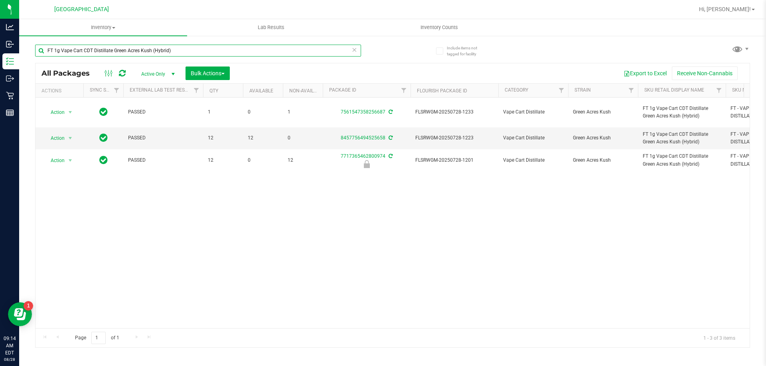
click at [208, 47] on input "FT 1g Vape Cart CDT Distillate Green Acres Kush (Hybrid)" at bounding box center [198, 51] width 326 height 12
click at [209, 47] on input "FT 1g Vape Cart CDT Distillate Green Acres Kush (Hybrid)" at bounding box center [198, 51] width 326 height 12
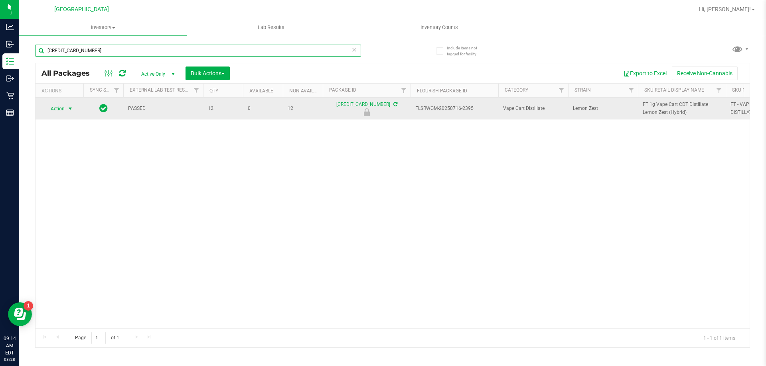
type input "[CREDIT_CARD_NUMBER]"
click at [69, 112] on span "select" at bounding box center [70, 109] width 6 height 6
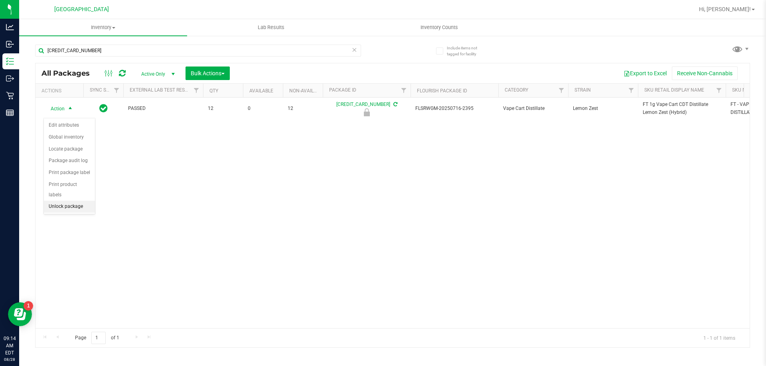
click at [79, 201] on li "Unlock package" at bounding box center [69, 207] width 51 height 12
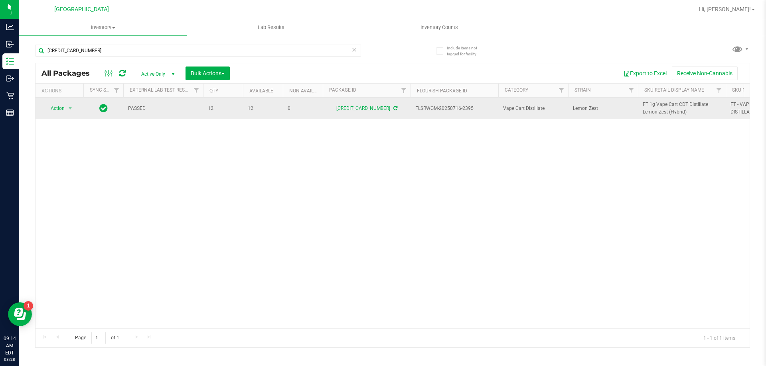
click at [648, 116] on span "FT 1g Vape Cart CDT Distillate Lemon Zest (Hybrid)" at bounding box center [681, 108] width 78 height 15
copy tr "FT 1g Vape Cart CDT Distillate Lemon Zest (Hybrid)"
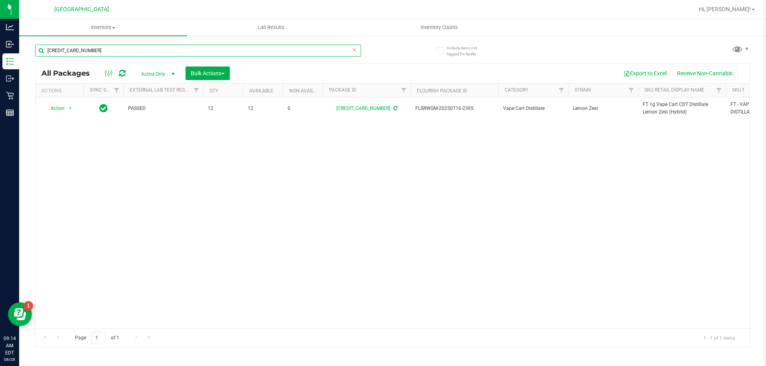
click at [251, 51] on input "[CREDIT_CARD_NUMBER]" at bounding box center [198, 51] width 326 height 12
paste input "FT 1g Vape Cart CDT Distillate Lemon Zest (Hybrid)"
click at [153, 52] on input "FT 1g Vape Cart CDT Distillate Lemon Zest (Hybrid)" at bounding box center [198, 51] width 326 height 12
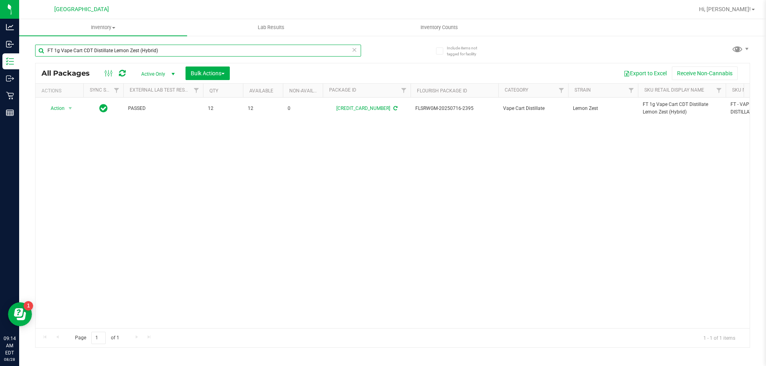
click at [153, 52] on input "FT 1g Vape Cart CDT Distillate Lemon Zest (Hybrid)" at bounding box center [198, 51] width 326 height 12
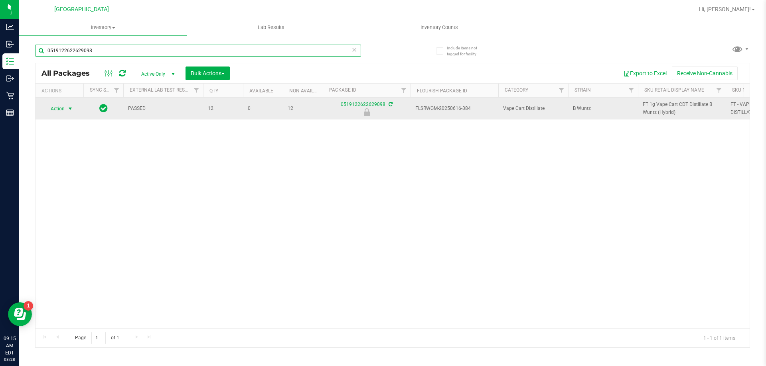
type input "0519122622629098"
click at [63, 110] on span "Action" at bounding box center [54, 108] width 22 height 11
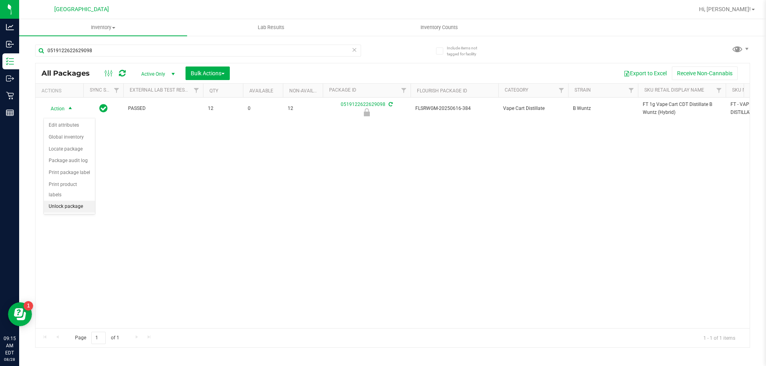
click at [71, 201] on li "Unlock package" at bounding box center [69, 207] width 51 height 12
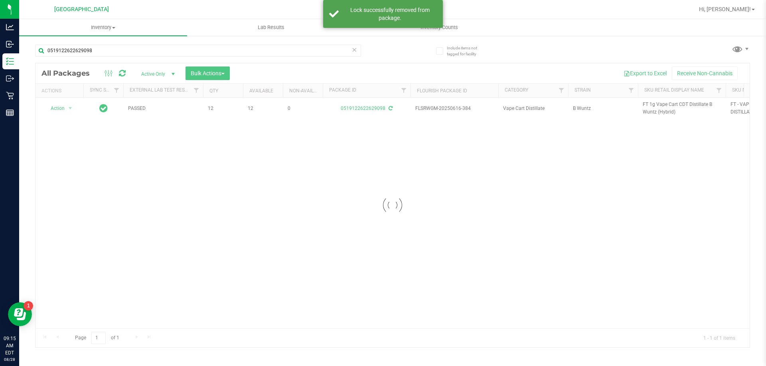
click at [654, 106] on div at bounding box center [392, 205] width 714 height 284
click at [653, 110] on span "FT 1g Vape Cart CDT Distillate B Wuntz (Hybrid)" at bounding box center [681, 108] width 78 height 15
copy tr "FT 1g Vape Cart CDT Distillate B Wuntz (Hybrid)"
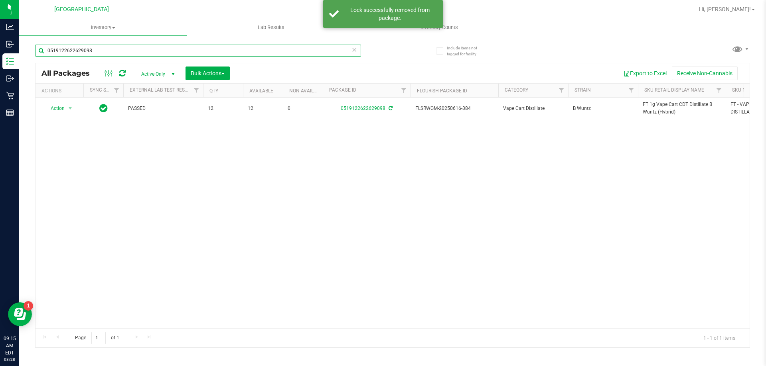
click at [307, 51] on input "0519122622629098" at bounding box center [198, 51] width 326 height 12
paste input "FT 1g Vape Cart CDT Distillate B Wuntz (Hybrid)"
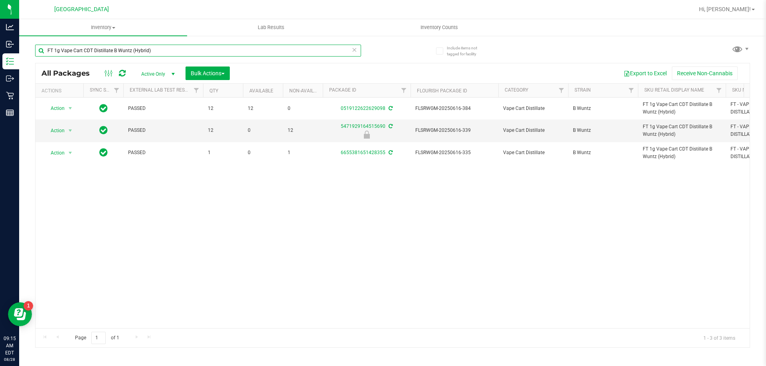
click at [289, 49] on input "FT 1g Vape Cart CDT Distillate B Wuntz (Hybrid)" at bounding box center [198, 51] width 326 height 12
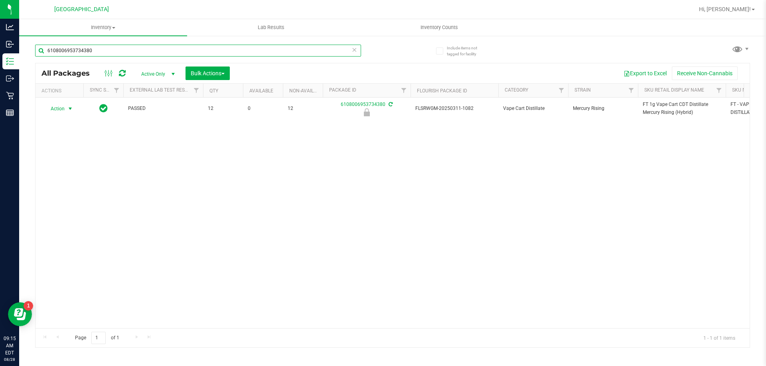
type input "6108006953734380"
click at [59, 112] on span "Action" at bounding box center [54, 108] width 22 height 11
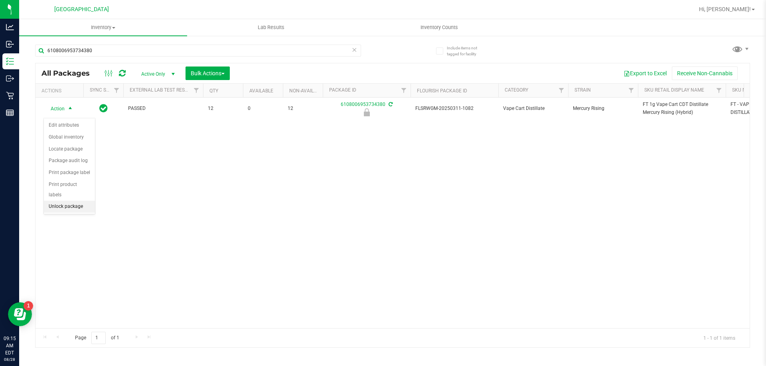
click at [70, 201] on li "Unlock package" at bounding box center [69, 207] width 51 height 12
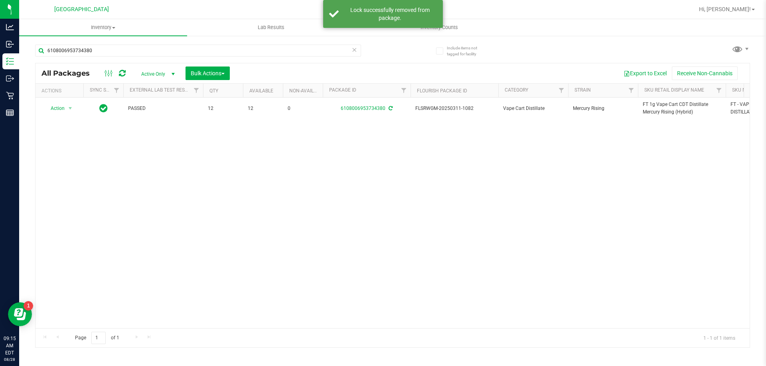
click at [661, 106] on span "FT 1g Vape Cart CDT Distillate Mercury Rising (Hybrid)" at bounding box center [681, 108] width 78 height 15
click at [161, 49] on input "6108006953734380" at bounding box center [198, 51] width 326 height 12
paste input "FT 1g Vape Cart CDT Distillate Mercury Rising (Hybrid)"
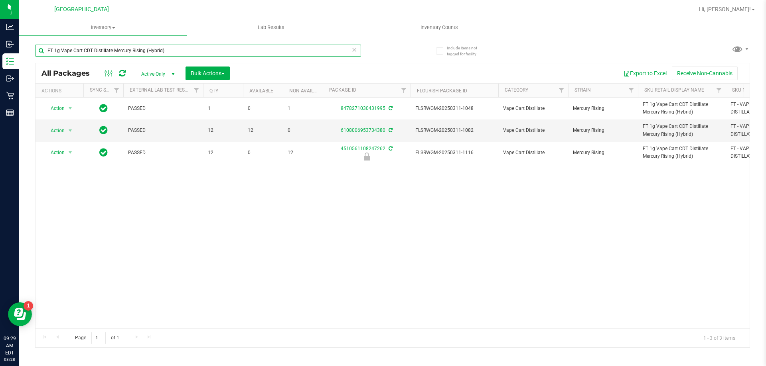
click at [167, 51] on input "FT 1g Vape Cart CDT Distillate Mercury Rising (Hybrid)" at bounding box center [198, 51] width 326 height 12
click at [166, 49] on input "FT 1g Vape Cart CDT Distillate Mercury Rising (Hybrid)" at bounding box center [198, 51] width 326 height 12
click at [185, 45] on input "FT 1g Vape Cart CDT Distillate Mercury Rising (Hybrid)" at bounding box center [198, 51] width 326 height 12
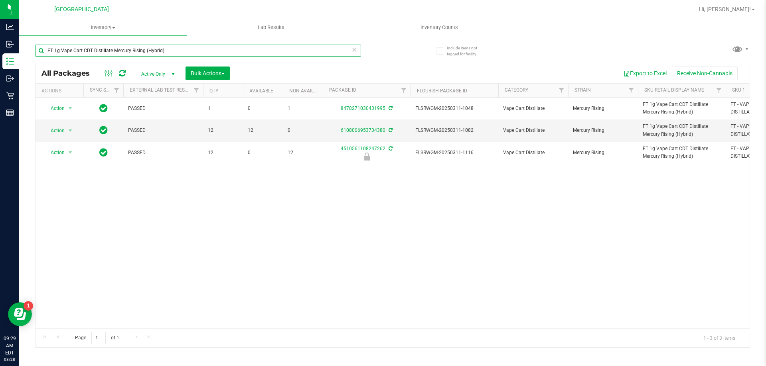
click at [185, 45] on input "FT 1g Vape Cart CDT Distillate Mercury Rising (Hybrid)" at bounding box center [198, 51] width 326 height 12
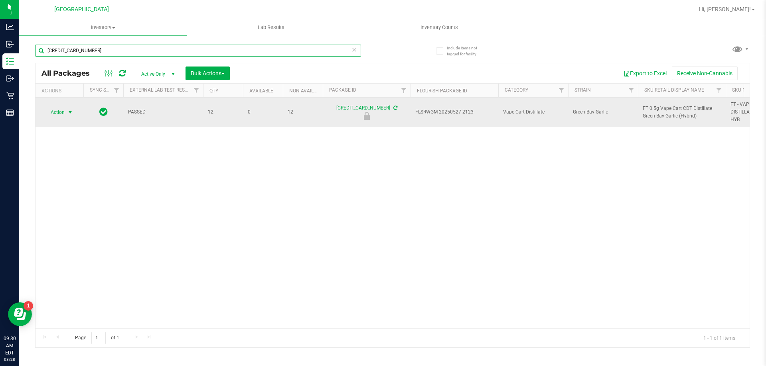
type input "[CREDIT_CARD_NUMBER]"
click at [62, 114] on span "Action" at bounding box center [54, 112] width 22 height 11
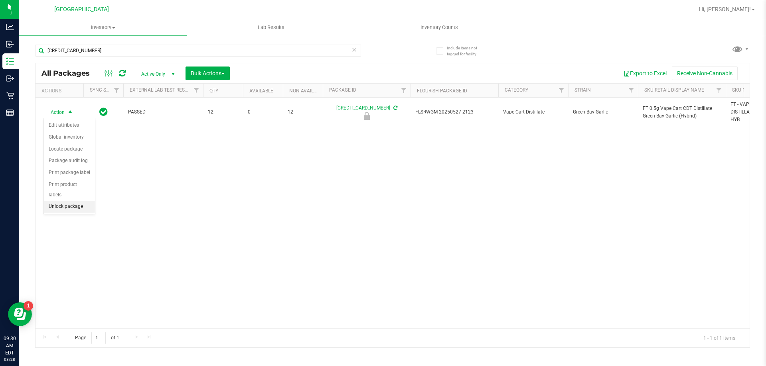
click at [57, 201] on li "Unlock package" at bounding box center [69, 207] width 51 height 12
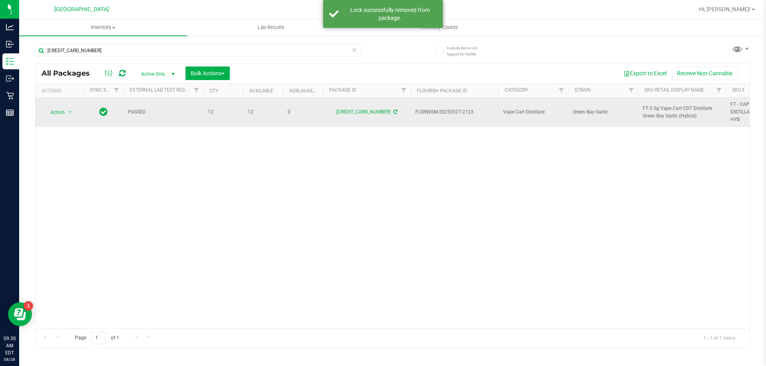
click at [652, 110] on span "FT 0.5g Vape Cart CDT Distillate Green Bay Garlic (Hybrid)" at bounding box center [681, 112] width 78 height 15
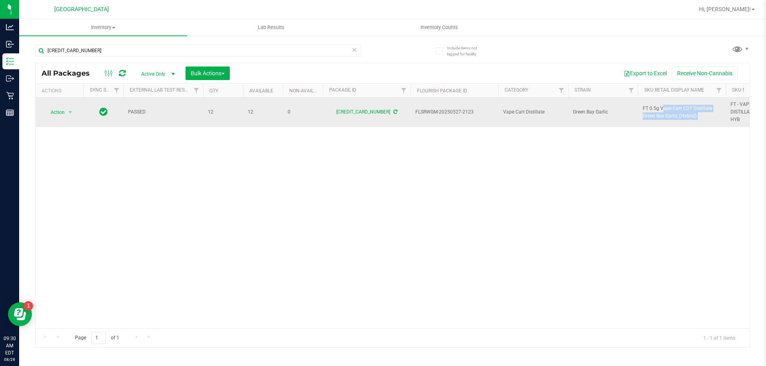
copy tr "FT 0.5g Vape Cart CDT Distillate Green Bay Garlic (Hybrid)"
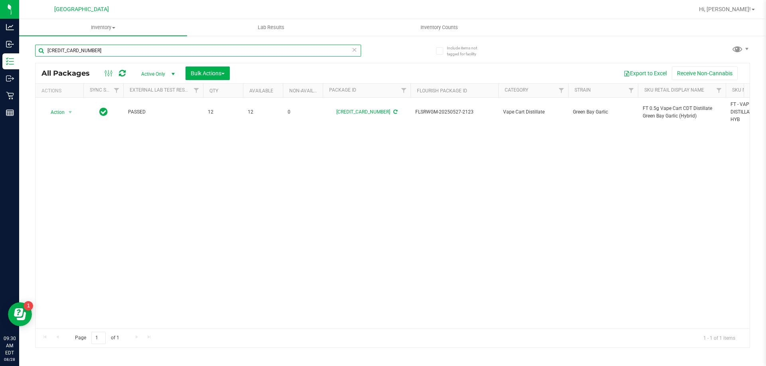
click at [181, 51] on input "[CREDIT_CARD_NUMBER]" at bounding box center [198, 51] width 326 height 12
paste input "FT 0.5g Vape Cart CDT Distillate Green Bay Garlic (Hybrid)"
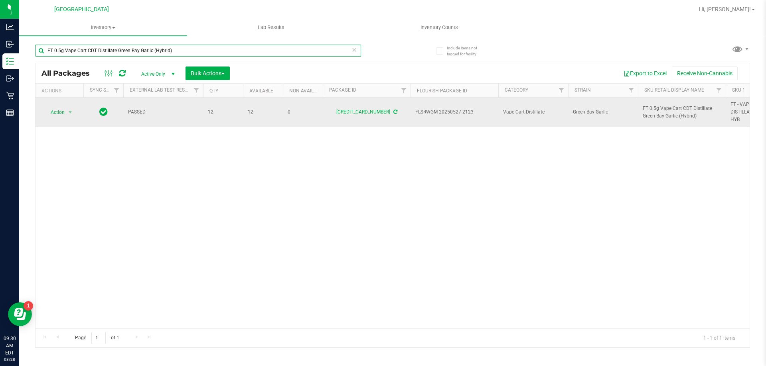
type input "FT 0.5g Vape Cart CDT Distillate Green Bay Garlic (Hybrid)"
